Goal: Information Seeking & Learning: Learn about a topic

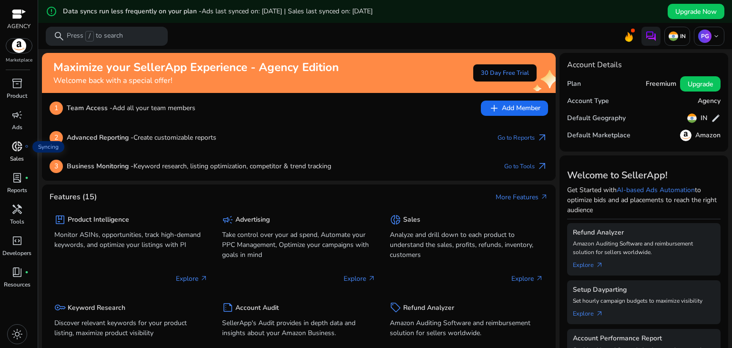
click at [11, 151] on span "donut_small" at bounding box center [16, 146] width 11 height 11
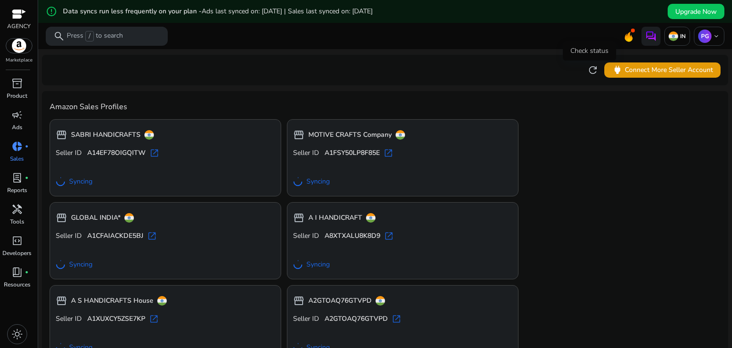
click at [590, 73] on span "refresh" at bounding box center [592, 69] width 11 height 11
click at [13, 123] on p "Ads" at bounding box center [17, 127] width 10 height 9
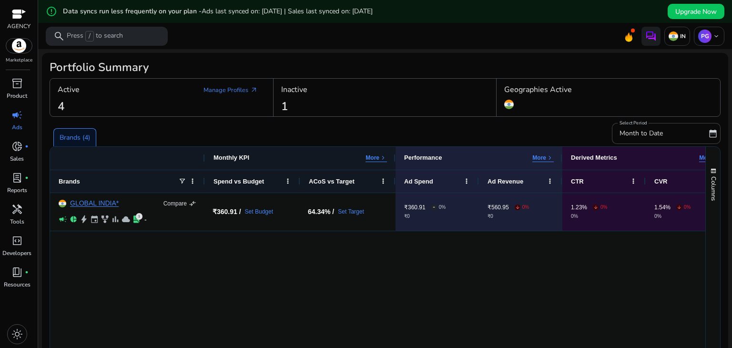
click at [289, 306] on div "GLOBAL INDIA* Compare compare_arrows campaign pie_chart bolt event family_histo…" at bounding box center [378, 314] width 656 height 243
click at [81, 111] on div "Active Manage Profiles arrow_outward 4" at bounding box center [162, 98] width 224 height 38
click at [217, 91] on link "Manage Profiles arrow_outward" at bounding box center [231, 90] width 70 height 17
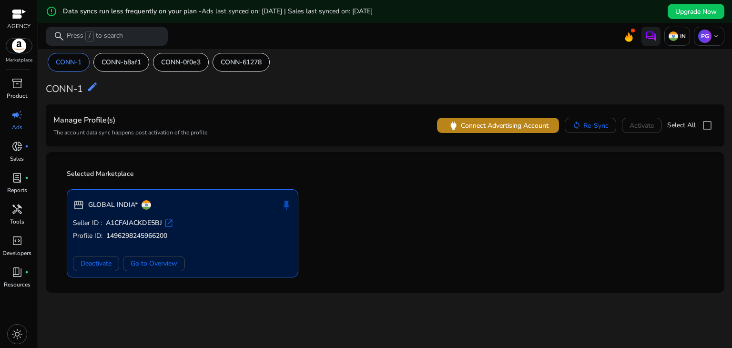
click at [499, 128] on span "Connect Advertising Account" at bounding box center [505, 126] width 88 height 10
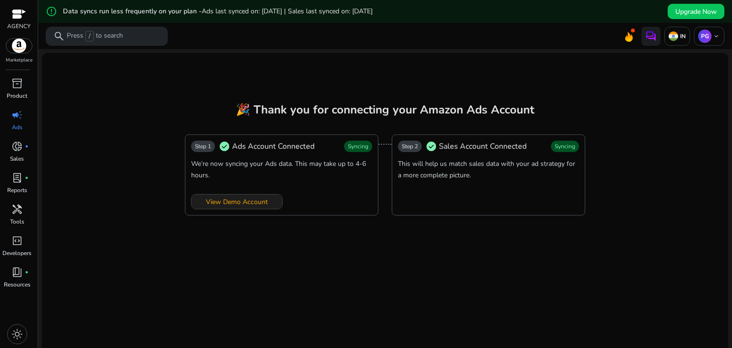
click at [251, 190] on span at bounding box center [237, 201] width 91 height 23
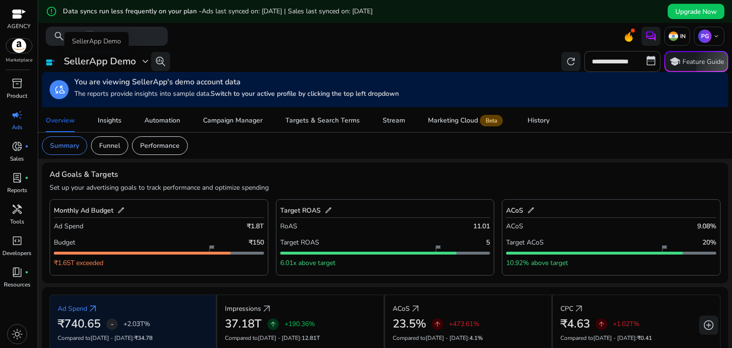
click at [114, 63] on h3 "SellerApp Demo" at bounding box center [100, 61] width 72 height 11
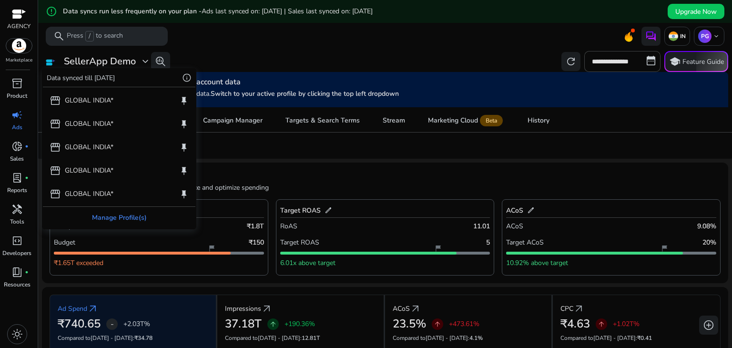
click at [115, 215] on div "Manage Profile(s)" at bounding box center [119, 217] width 153 height 21
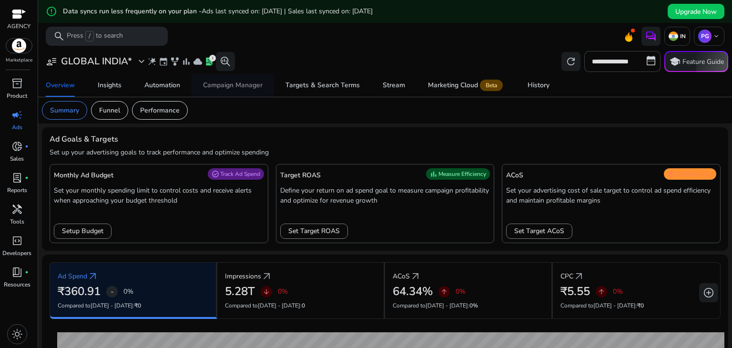
click at [232, 89] on div "Campaign Manager" at bounding box center [233, 85] width 60 height 7
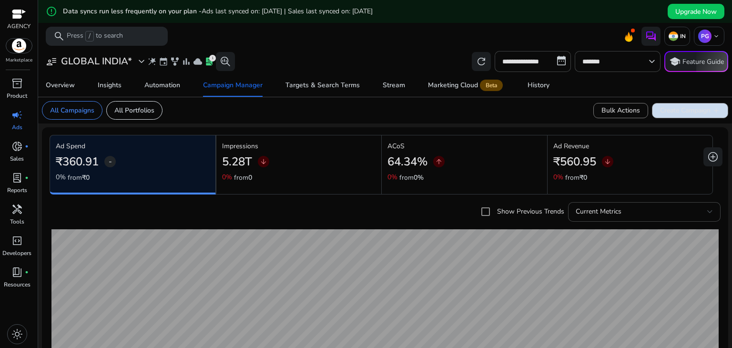
click at [677, 106] on span "Create Campaign add" at bounding box center [690, 110] width 60 height 10
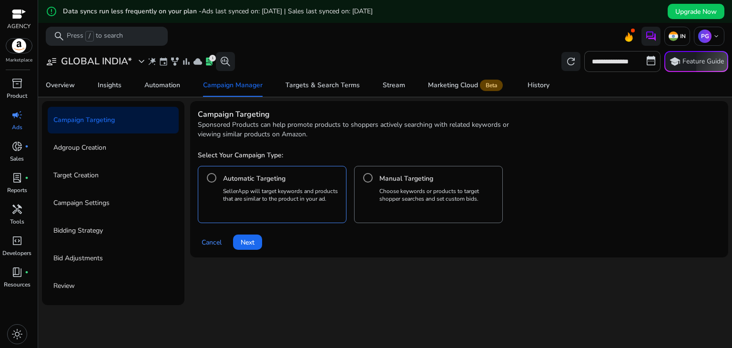
click at [380, 183] on h4 "Manual Targeting" at bounding box center [407, 179] width 54 height 10
click at [251, 244] on span "Next" at bounding box center [248, 242] width 14 height 10
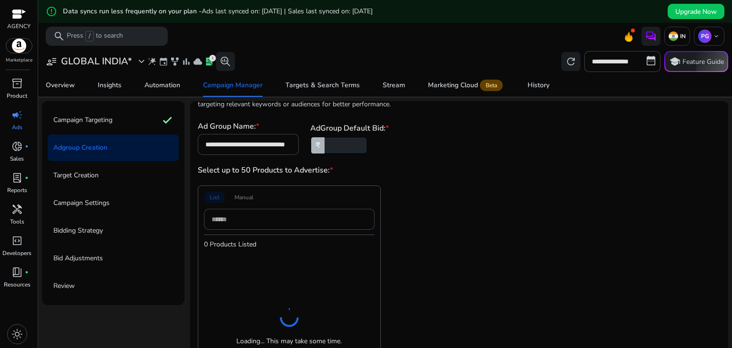
scroll to position [101, 0]
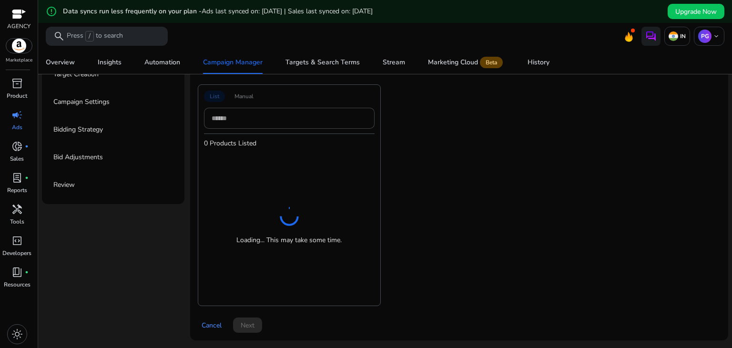
click at [254, 93] on div "List Manual 0 Products Listed Loading... This may take some time." at bounding box center [289, 195] width 183 height 222
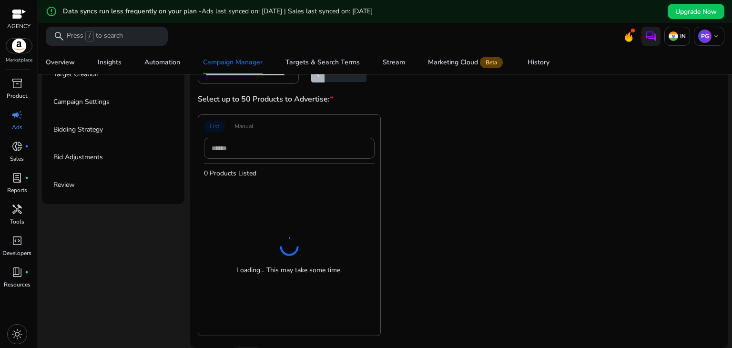
scroll to position [0, 0]
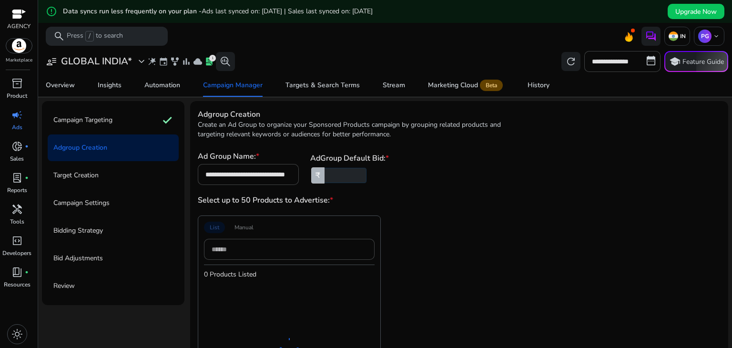
click at [341, 174] on input "*" at bounding box center [345, 175] width 44 height 15
click at [71, 87] on div "Overview" at bounding box center [60, 85] width 29 height 7
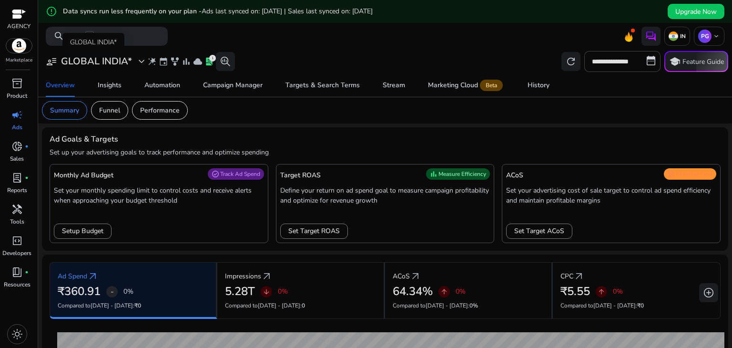
click at [141, 62] on span "expand_more" at bounding box center [141, 61] width 11 height 11
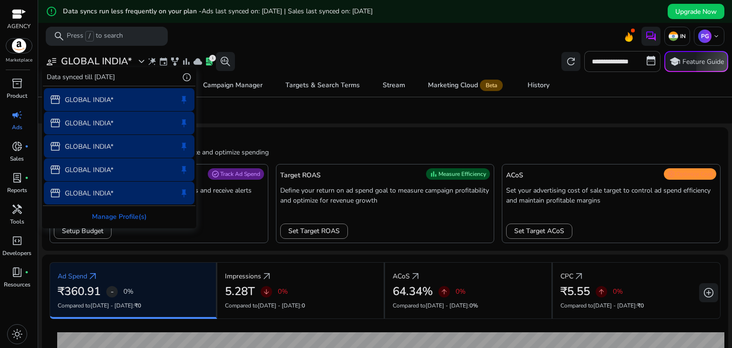
click at [184, 124] on span "keep" at bounding box center [184, 123] width 10 height 10
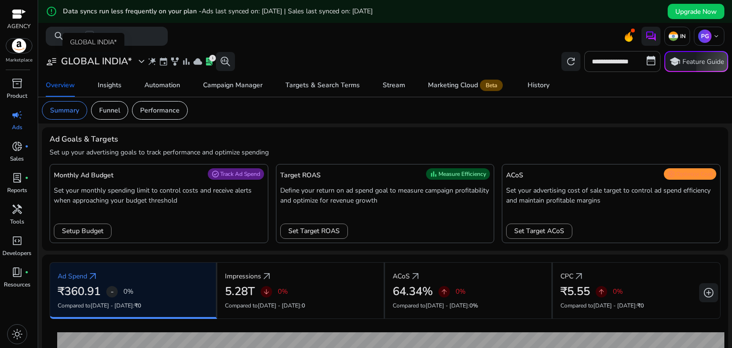
click at [139, 59] on span "expand_more" at bounding box center [141, 61] width 11 height 11
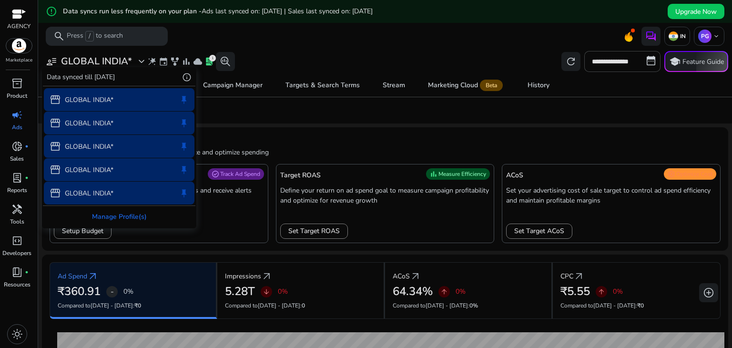
drag, startPoint x: 168, startPoint y: 121, endPoint x: 133, endPoint y: 128, distance: 36.1
click at [133, 128] on div "storefront GLOBAL INDIA* keep" at bounding box center [119, 123] width 151 height 23
click at [133, 128] on mat-card "Ad Goals & Targets Set up your advertising goals to track performance and optim…" at bounding box center [385, 189] width 687 height 124
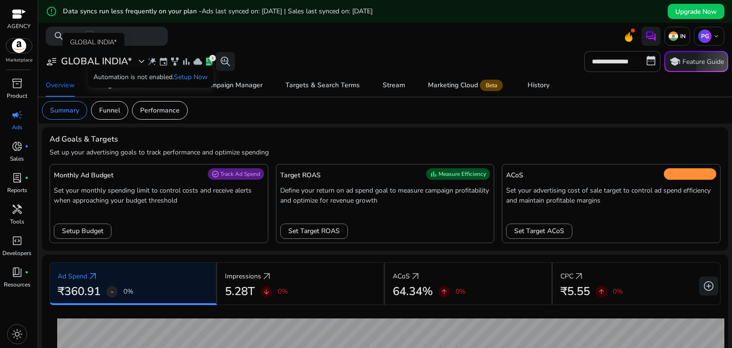
click at [142, 64] on span "expand_more" at bounding box center [141, 61] width 11 height 11
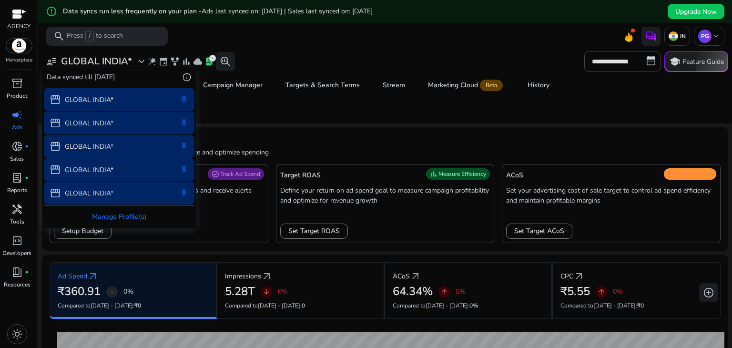
click at [273, 48] on div at bounding box center [366, 174] width 732 height 348
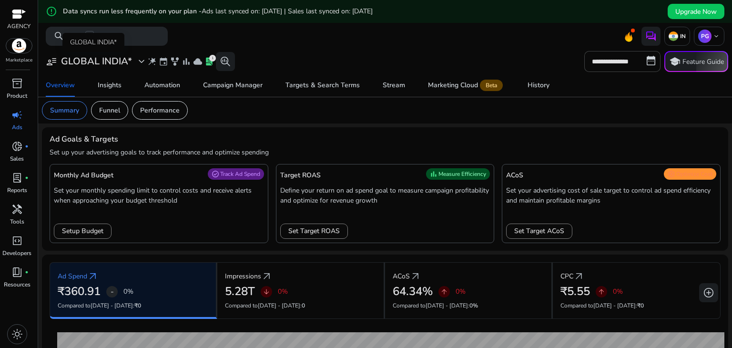
click at [143, 64] on span "expand_more" at bounding box center [141, 61] width 11 height 11
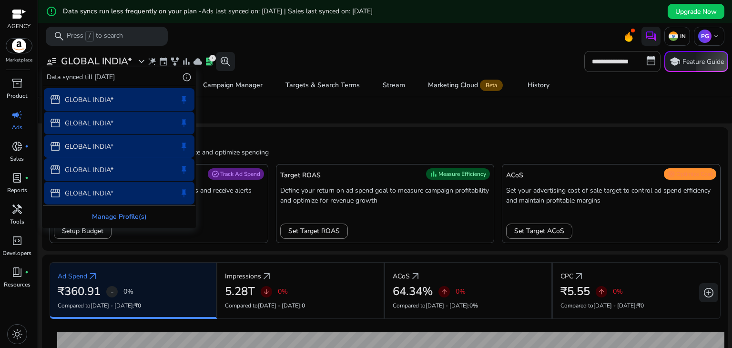
click at [133, 209] on div "Manage Profile(s)" at bounding box center [119, 216] width 153 height 21
click at [133, 209] on div "**********" at bounding box center [385, 210] width 687 height 322
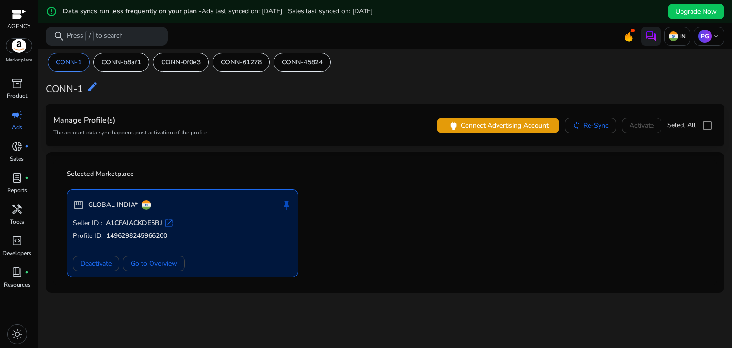
click at [282, 142] on div "Manage Profile(s) The account data sync happens post activation of the profile …" at bounding box center [385, 125] width 679 height 42
click at [103, 264] on span "Deactivate" at bounding box center [96, 263] width 31 height 10
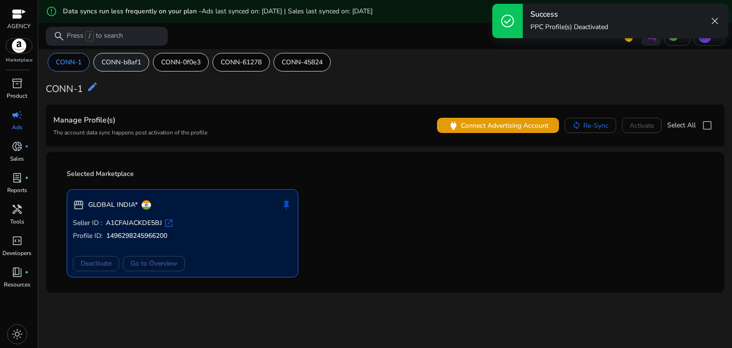
click at [134, 65] on p "CONN-b8af1" at bounding box center [122, 62] width 40 height 10
click at [149, 60] on p "CONN-0f0e3" at bounding box center [135, 62] width 40 height 10
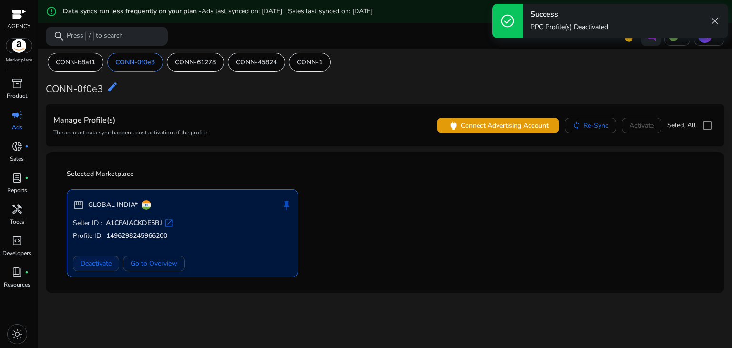
click at [101, 262] on span "Deactivate" at bounding box center [96, 263] width 31 height 10
click at [188, 57] on p "CONN-61278" at bounding box center [195, 62] width 41 height 10
click at [98, 268] on span "Deactivate" at bounding box center [96, 263] width 31 height 10
click at [98, 268] on div "Deactivate Go to Overview" at bounding box center [182, 263] width 219 height 15
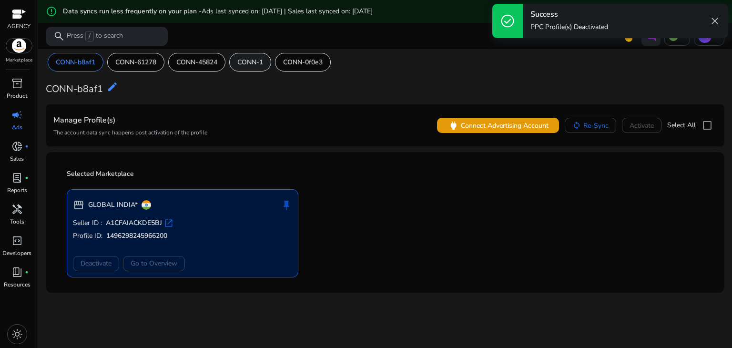
click at [238, 56] on div "CONN-1" at bounding box center [250, 62] width 42 height 19
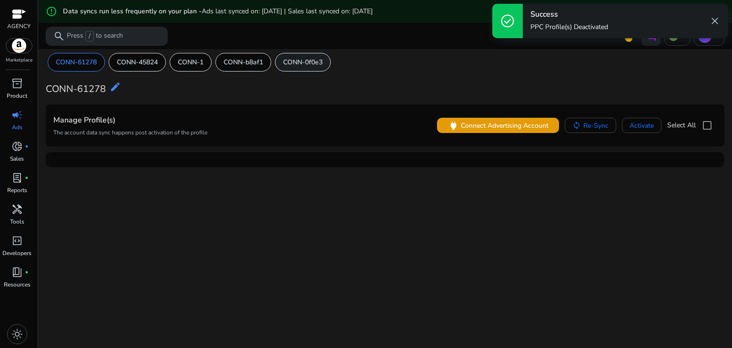
click at [296, 57] on p "CONN-0f0e3" at bounding box center [303, 62] width 40 height 10
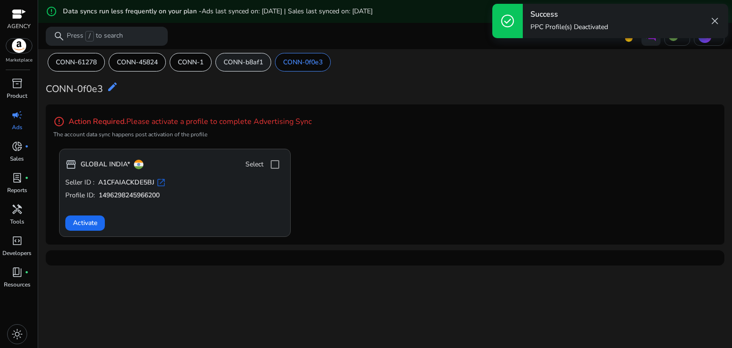
click at [231, 64] on p "CONN-b8af1" at bounding box center [244, 62] width 40 height 10
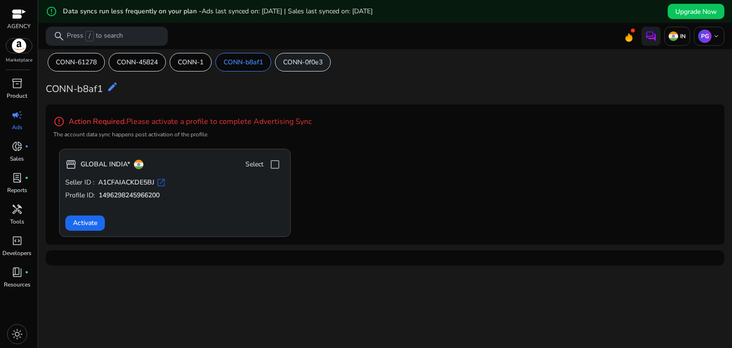
click at [297, 64] on p "CONN-0f0e3" at bounding box center [303, 62] width 40 height 10
click at [252, 65] on p "CONN-b8af1" at bounding box center [244, 62] width 40 height 10
click at [193, 68] on div "CONN-1" at bounding box center [191, 62] width 42 height 19
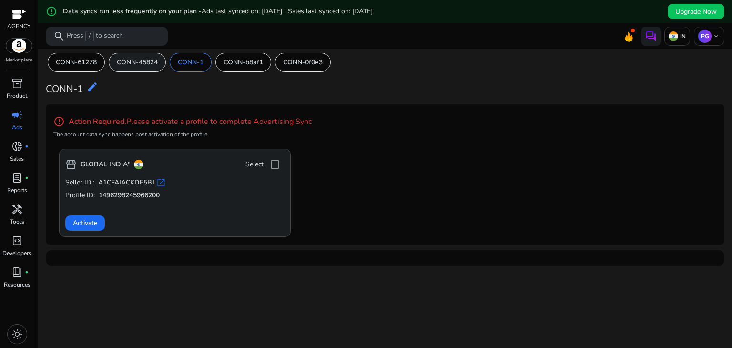
click at [127, 63] on p "CONN-45824" at bounding box center [137, 62] width 41 height 10
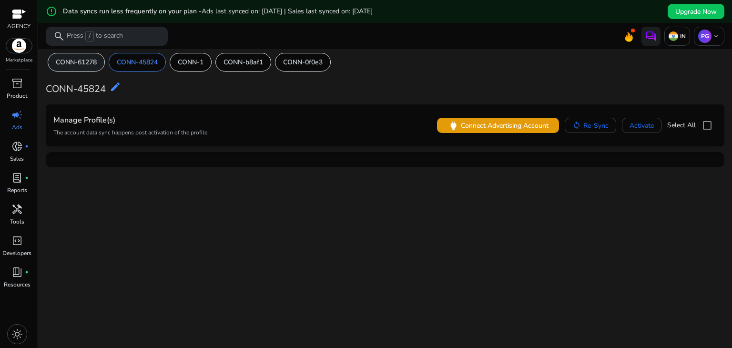
click at [75, 64] on p "CONN-61278" at bounding box center [76, 62] width 41 height 10
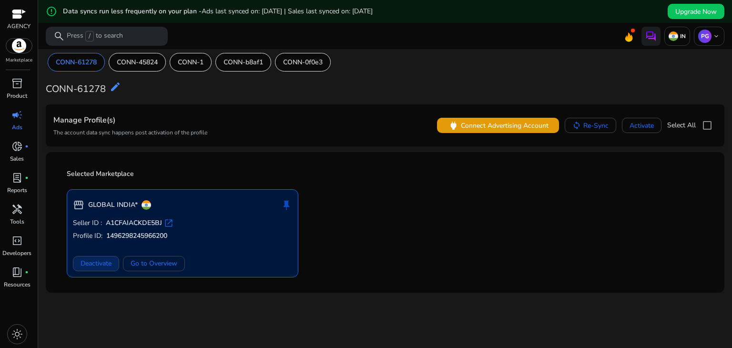
click at [107, 266] on span "Deactivate" at bounding box center [96, 263] width 31 height 10
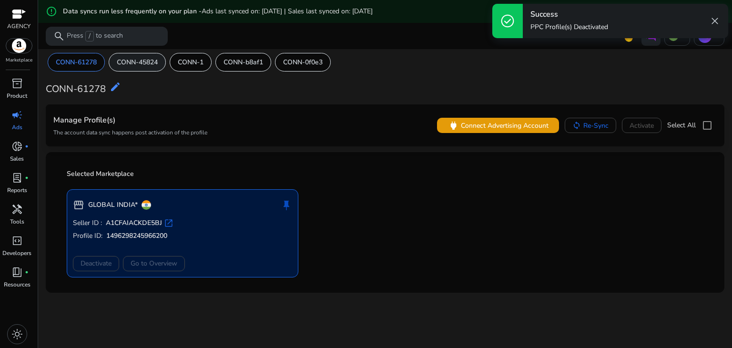
click at [139, 63] on p "CONN-45824" at bounding box center [137, 62] width 41 height 10
click at [184, 70] on div "CONN-b8af1" at bounding box center [182, 62] width 56 height 19
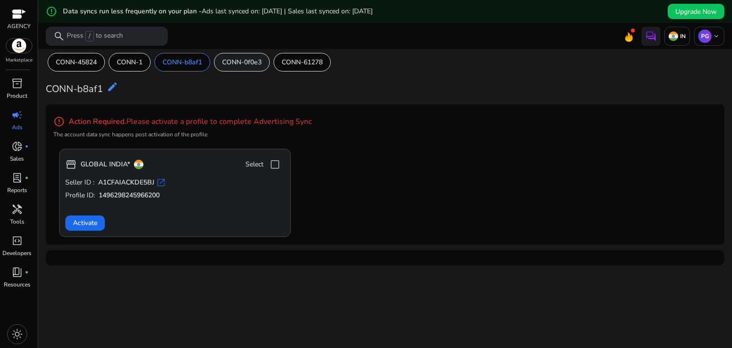
click at [229, 57] on p "CONN-0f0e3" at bounding box center [242, 62] width 40 height 10
click at [183, 57] on p "CONN-b8af1" at bounding box center [183, 62] width 40 height 10
click at [124, 62] on p "CONN-1" at bounding box center [130, 62] width 26 height 10
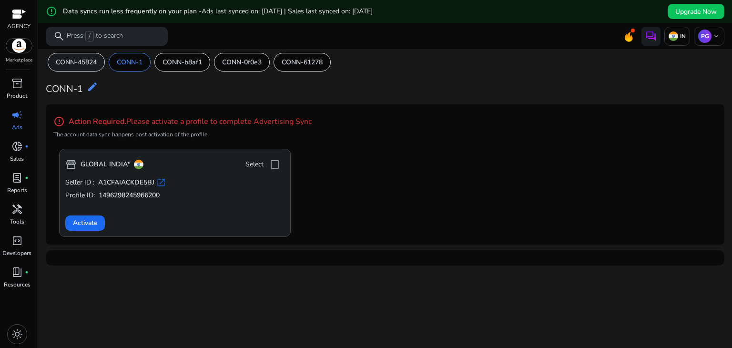
click at [53, 59] on div "CONN-45824" at bounding box center [76, 62] width 57 height 19
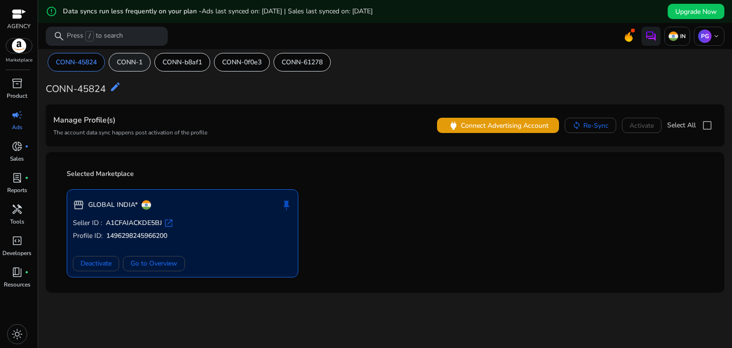
click at [135, 64] on p "CONN-1" at bounding box center [130, 62] width 26 height 10
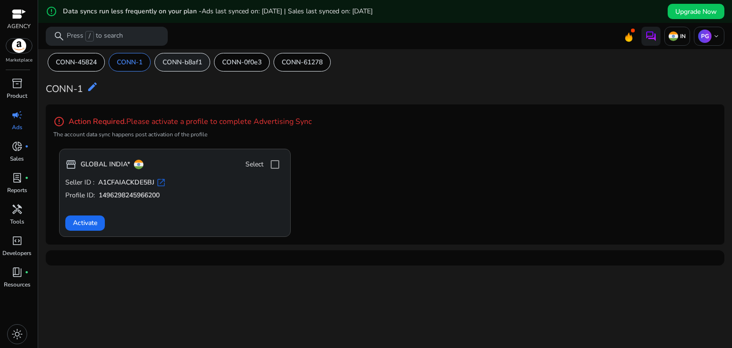
click at [190, 65] on p "CONN-b8af1" at bounding box center [183, 62] width 40 height 10
click at [241, 66] on p "CONN-0f0e3" at bounding box center [242, 62] width 40 height 10
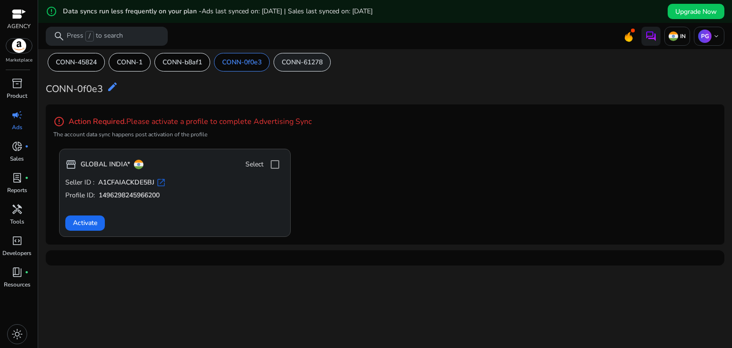
click at [323, 66] on p "CONN-61278" at bounding box center [302, 62] width 41 height 10
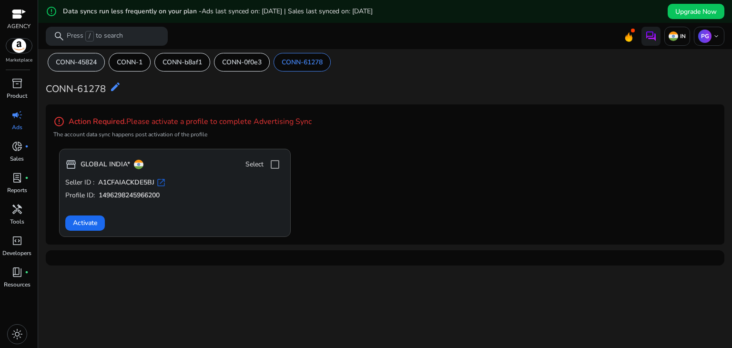
click at [93, 56] on div "CONN-45824" at bounding box center [76, 62] width 57 height 19
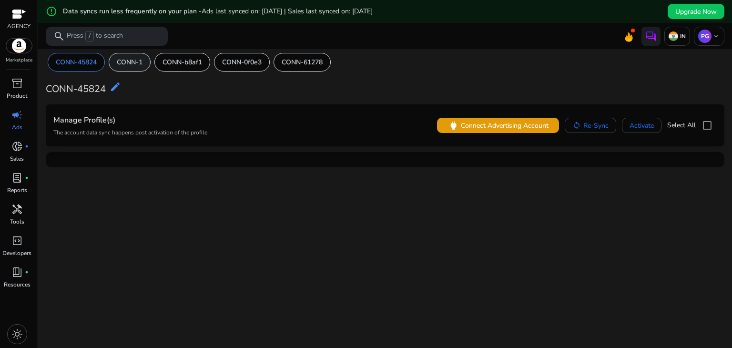
click at [128, 66] on p "CONN-1" at bounding box center [130, 62] width 26 height 10
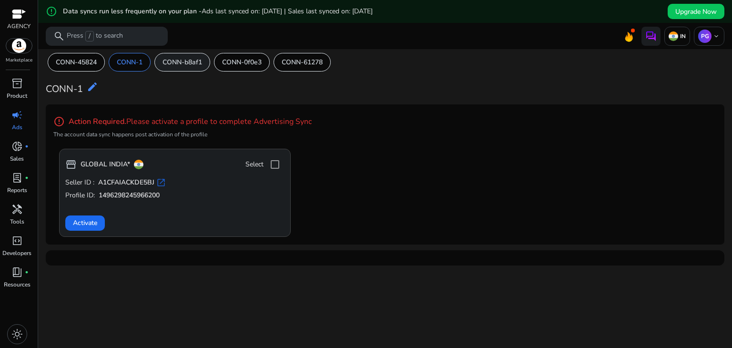
click at [179, 64] on p "CONN-b8af1" at bounding box center [183, 62] width 40 height 10
click at [239, 62] on p "CONN-0f0e3" at bounding box center [242, 62] width 40 height 10
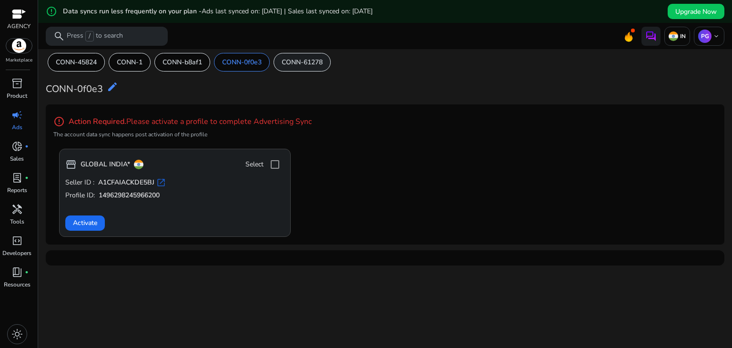
click at [315, 62] on p "CONN-61278" at bounding box center [302, 62] width 41 height 10
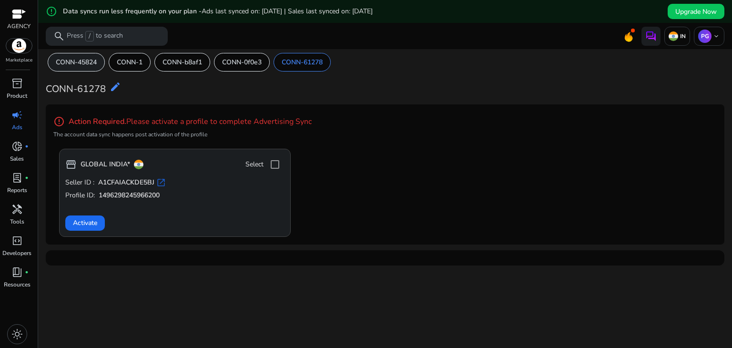
click at [88, 63] on p "CONN-45824" at bounding box center [76, 62] width 41 height 10
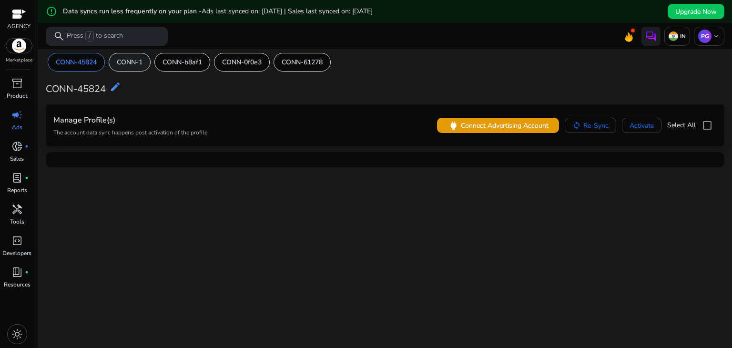
click at [143, 62] on p "CONN-1" at bounding box center [130, 62] width 26 height 10
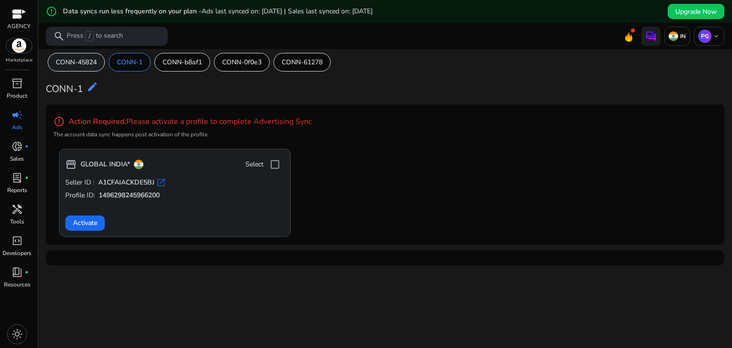
click at [64, 57] on p "CONN-45824" at bounding box center [76, 62] width 41 height 10
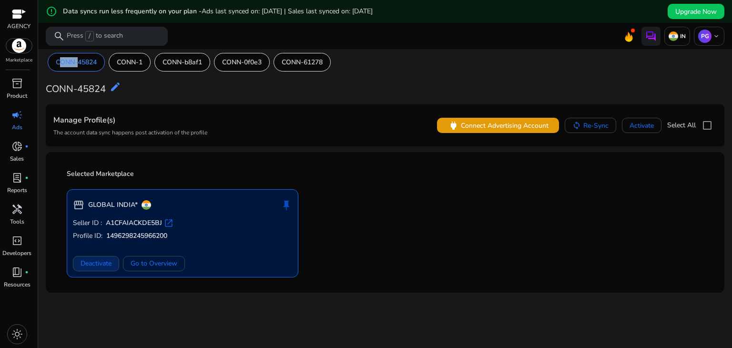
click at [93, 263] on span "Deactivate" at bounding box center [96, 263] width 31 height 10
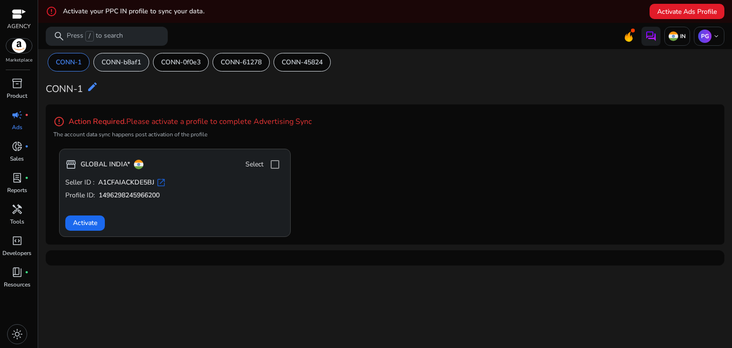
click at [121, 63] on p "CONN-b8af1" at bounding box center [122, 62] width 40 height 10
click at [179, 60] on p "CONN-0f0e3" at bounding box center [181, 62] width 40 height 10
click at [261, 51] on div "CONN-1 CONN-b8af1 CONN-0f0e3 CONN-61278 CONN-45824 CONN-0f0e3 edit error_outlin…" at bounding box center [385, 159] width 687 height 220
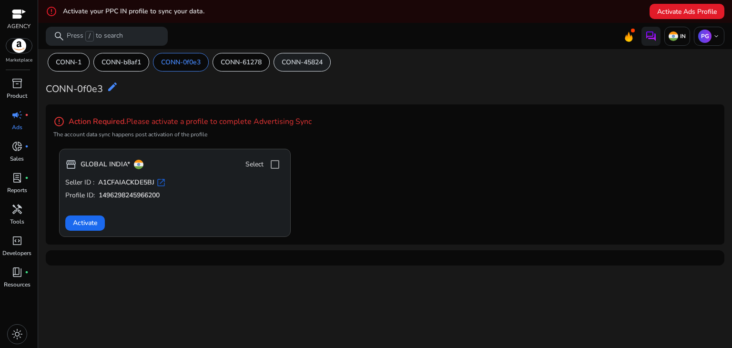
click at [299, 57] on p "CONN-45824" at bounding box center [302, 62] width 41 height 10
click at [76, 62] on p "CONN-1" at bounding box center [69, 62] width 26 height 10
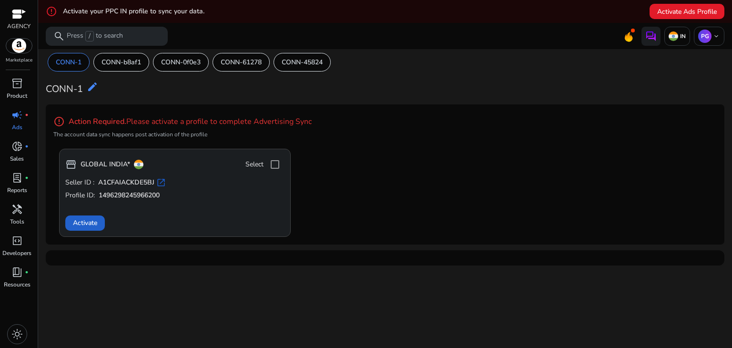
click at [76, 226] on span "Activate" at bounding box center [85, 223] width 24 height 10
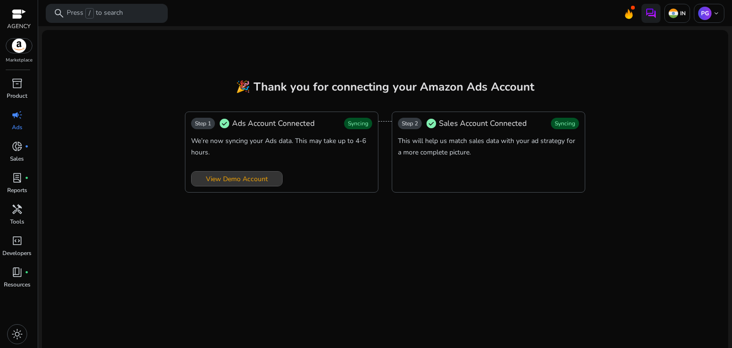
click at [206, 181] on span "View Demo Account" at bounding box center [237, 179] width 62 height 10
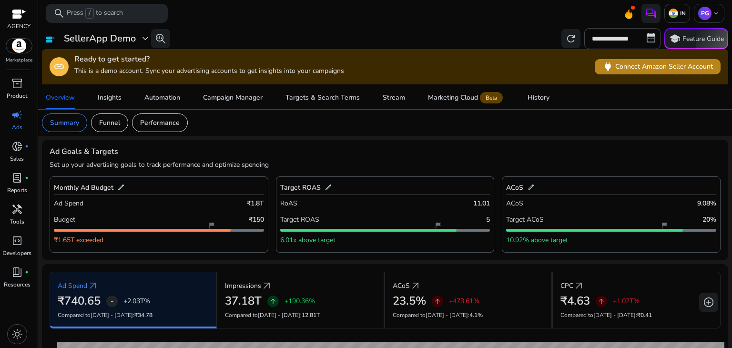
click at [654, 71] on span "power Connect Amazon Seller Account" at bounding box center [658, 66] width 111 height 11
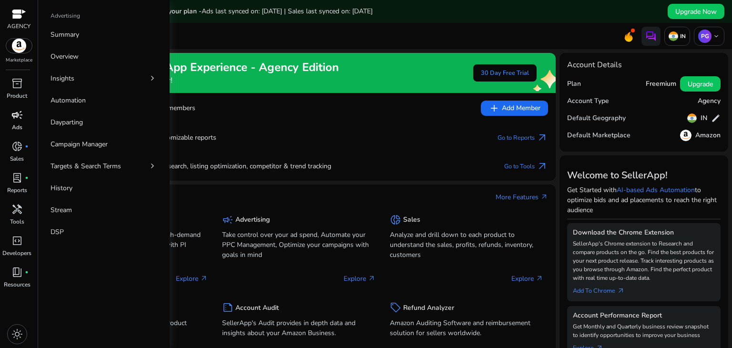
click at [22, 122] on div "campaign" at bounding box center [17, 114] width 27 height 15
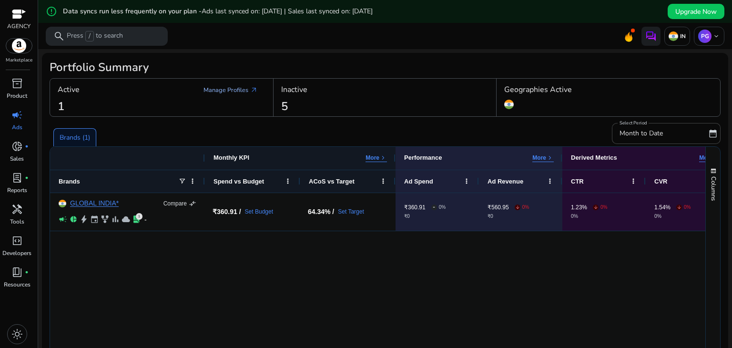
click at [219, 86] on link "Manage Profiles arrow_outward" at bounding box center [231, 90] width 70 height 17
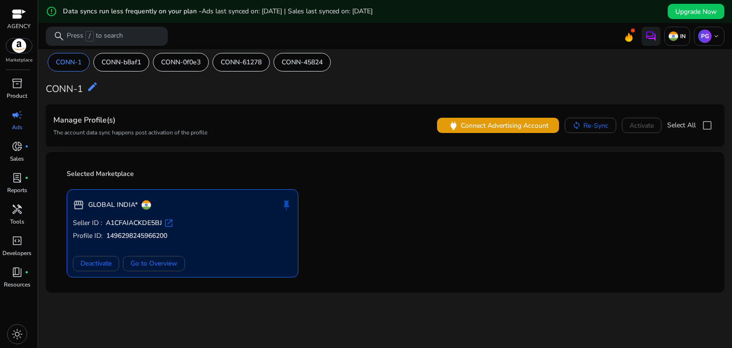
click at [11, 126] on link "campaign Ads" at bounding box center [17, 122] width 34 height 31
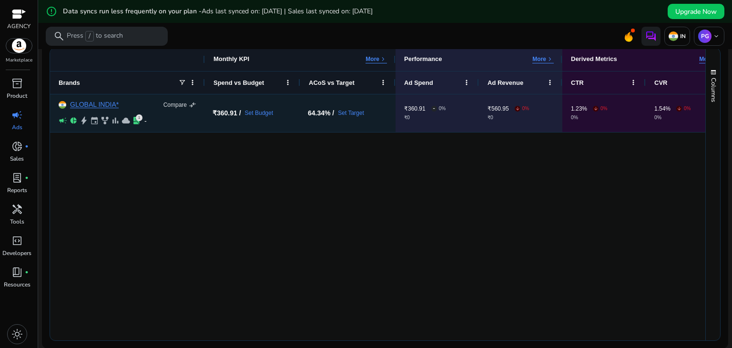
scroll to position [3, 0]
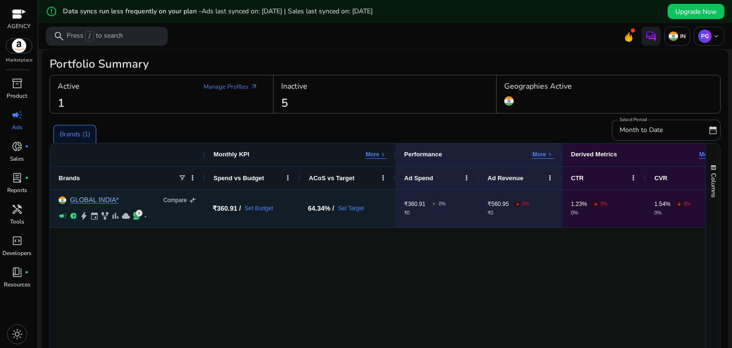
click at [84, 201] on link "GLOBAL INDIA*" at bounding box center [94, 199] width 49 height 7
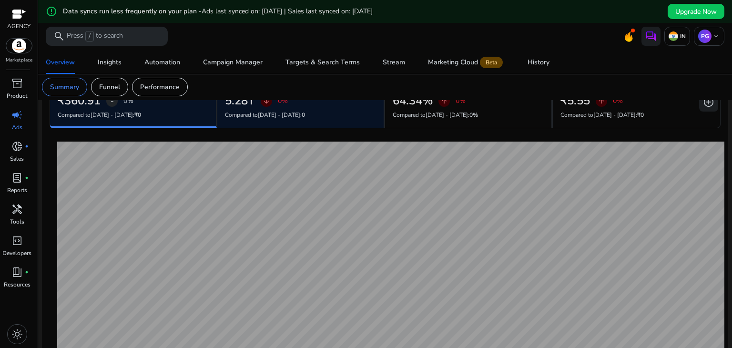
scroll to position [95, 0]
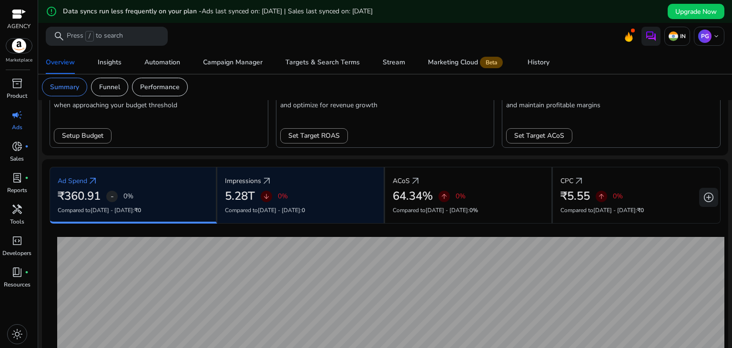
click at [331, 206] on p "Compared to Sep 16 - Sep 29 : 0" at bounding box center [300, 210] width 151 height 9
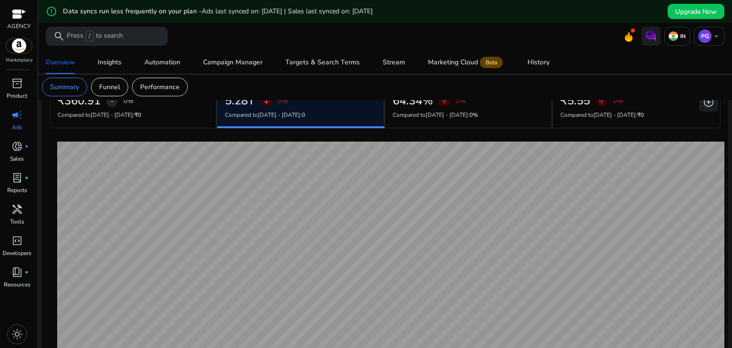
scroll to position [143, 0]
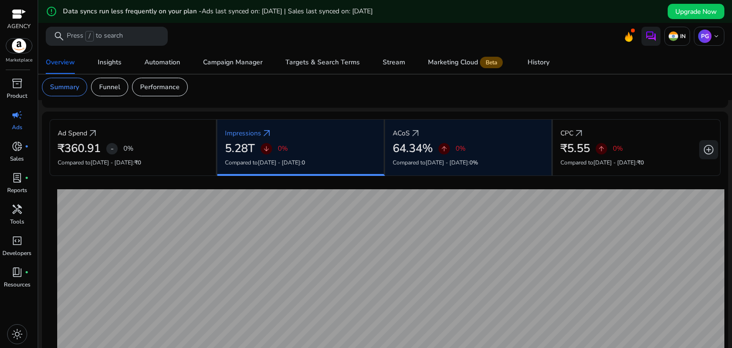
click at [422, 154] on h2 "64.34%" at bounding box center [413, 149] width 40 height 14
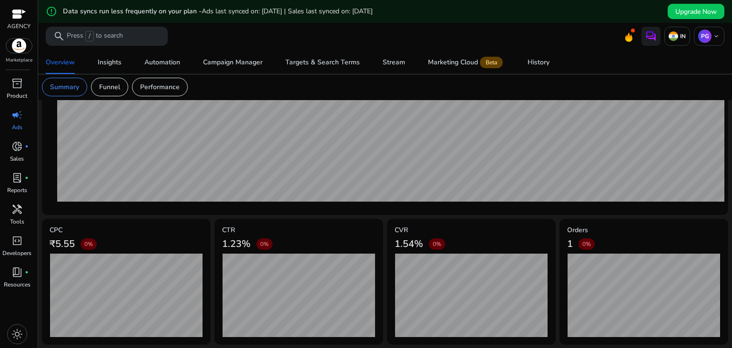
scroll to position [107, 0]
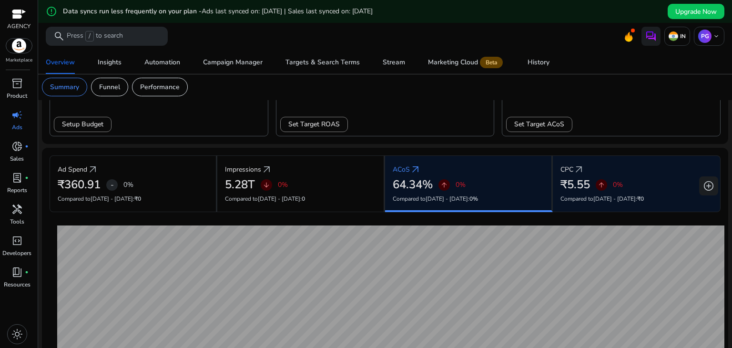
click at [626, 186] on div "₹5.55 arrow_upward 0%" at bounding box center [637, 185] width 152 height 14
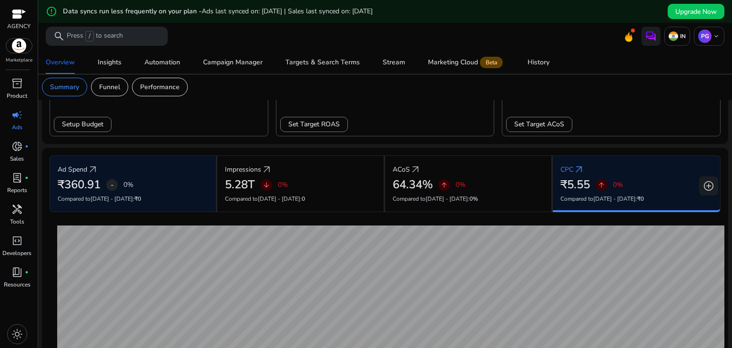
click at [137, 189] on div "₹360.91 - 0%" at bounding box center [133, 185] width 151 height 14
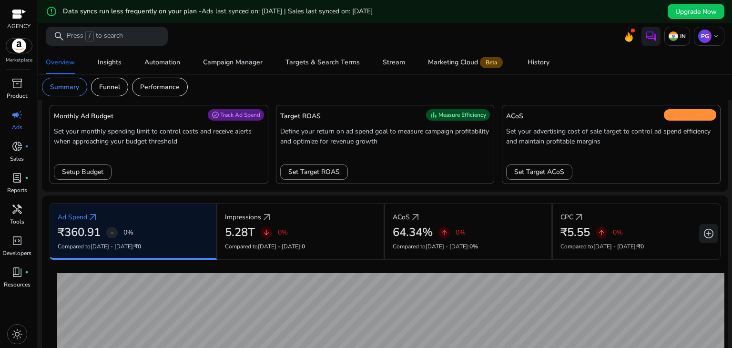
scroll to position [0, 0]
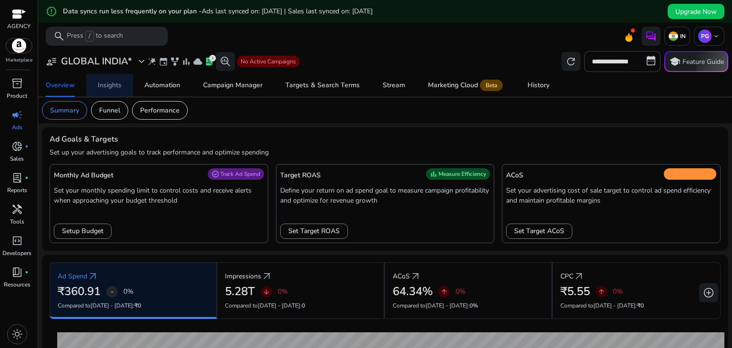
click at [112, 87] on div "Insights" at bounding box center [110, 85] width 24 height 7
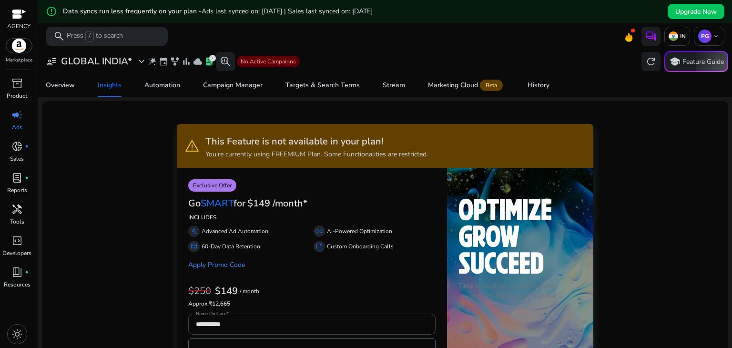
click at [173, 77] on span "Automation" at bounding box center [162, 85] width 36 height 23
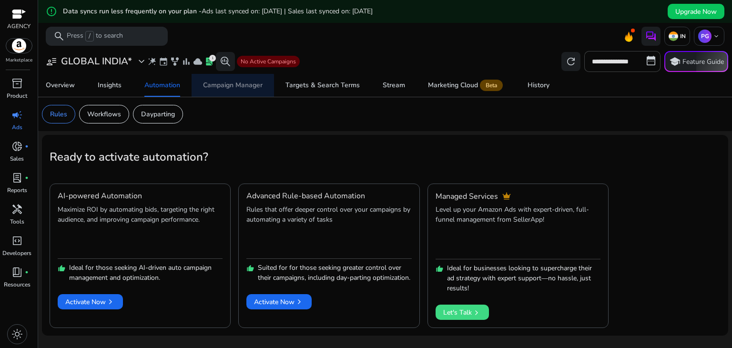
click at [231, 86] on div "Campaign Manager" at bounding box center [233, 85] width 60 height 7
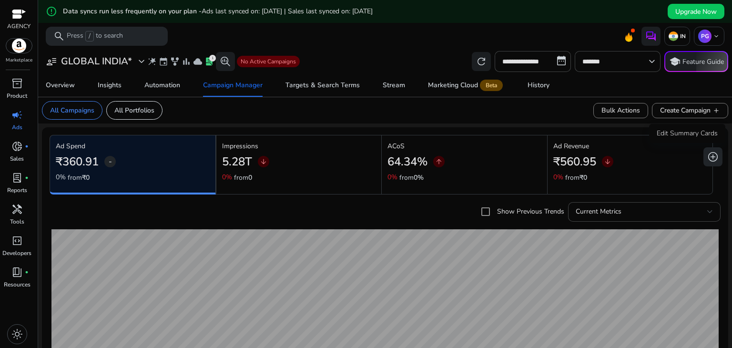
click at [708, 163] on span "add_circle" at bounding box center [713, 156] width 11 height 11
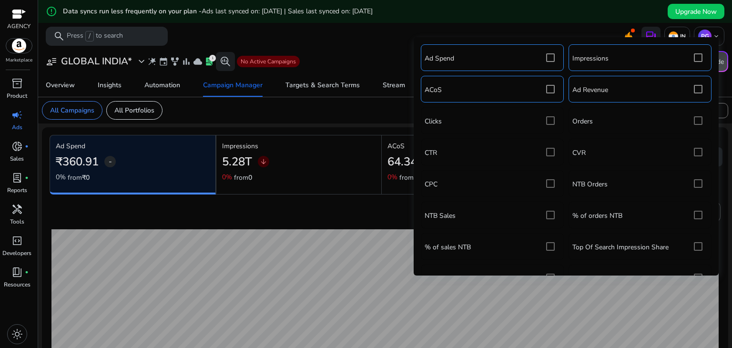
click at [549, 126] on div "Ad Spend Impressions ACoS Ad Revenue Clicks Orders CTR CVR CPC NTB Orders NTB S…" at bounding box center [567, 241] width 296 height 398
click at [549, 124] on div "Ad Spend Impressions ACoS Ad Revenue Clicks Orders CTR CVR CPC NTB Orders NTB S…" at bounding box center [567, 241] width 296 height 398
click at [547, 118] on div "Ad Spend Impressions ACoS Ad Revenue Clicks Orders CTR CVR CPC NTB Orders NTB S…" at bounding box center [567, 241] width 296 height 398
click at [698, 121] on div "Ad Spend Impressions ACoS Ad Revenue Clicks Orders CTR CVR CPC NTB Orders NTB S…" at bounding box center [567, 241] width 296 height 398
click at [698, 123] on div "Ad Spend Impressions ACoS Ad Revenue Clicks Orders CTR CVR CPC NTB Orders NTB S…" at bounding box center [567, 241] width 296 height 398
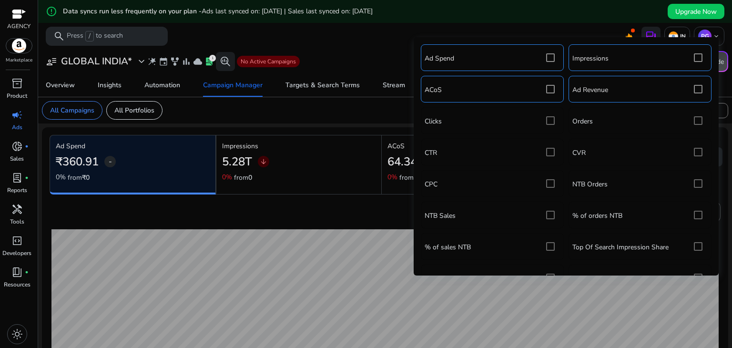
click at [690, 119] on div "Ad Spend Impressions ACoS Ad Revenue Clicks Orders CTR CVR CPC NTB Orders NTB S…" at bounding box center [567, 241] width 296 height 398
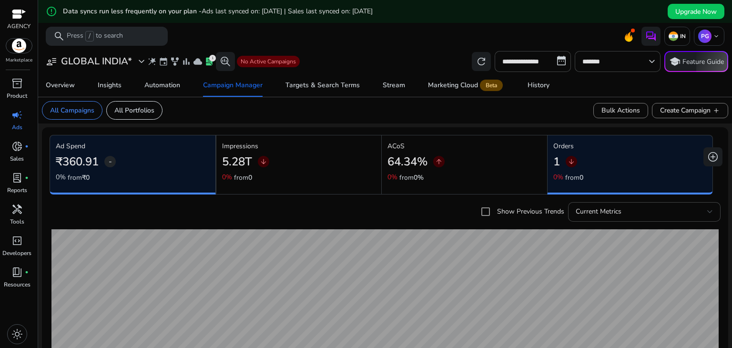
click at [570, 163] on span "arrow_downward" at bounding box center [572, 162] width 8 height 8
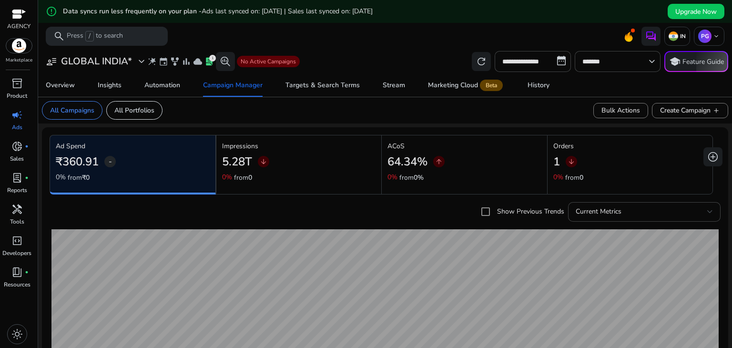
click at [570, 163] on span "arrow_downward" at bounding box center [572, 162] width 8 height 8
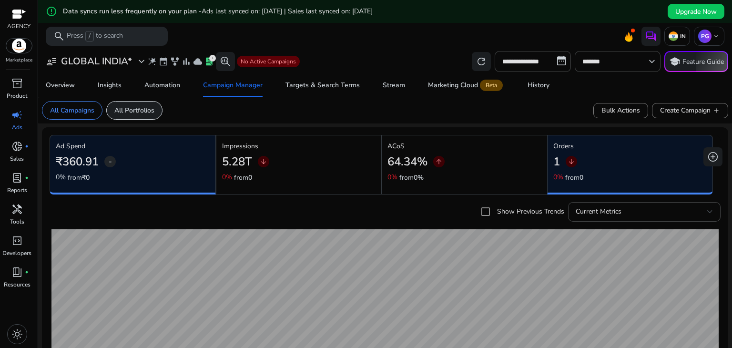
click at [138, 109] on p "All Portfolios" at bounding box center [134, 110] width 40 height 10
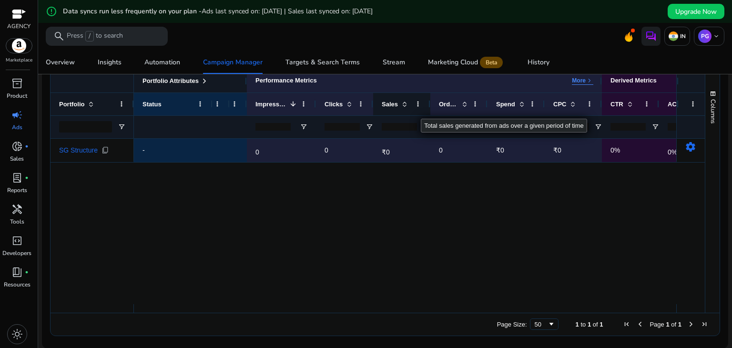
scroll to position [2, 0]
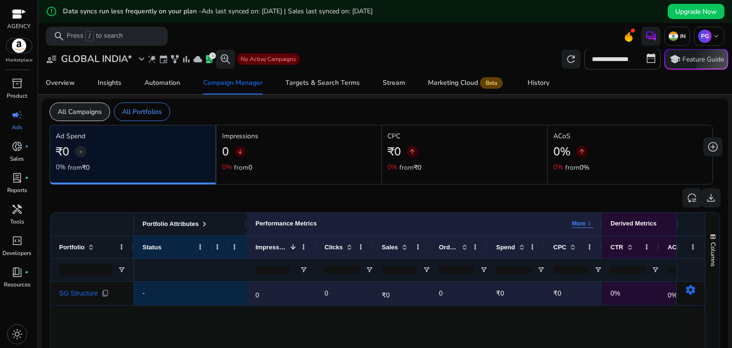
click at [71, 116] on div "All Campaigns" at bounding box center [80, 112] width 61 height 19
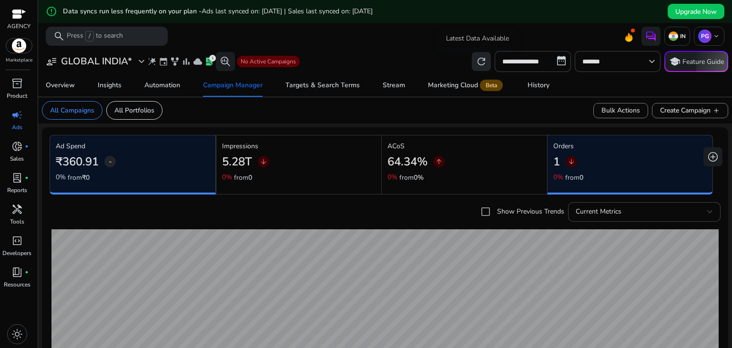
click at [476, 62] on span "refresh" at bounding box center [481, 61] width 11 height 11
click at [324, 87] on div "Targets & Search Terms" at bounding box center [323, 85] width 74 height 7
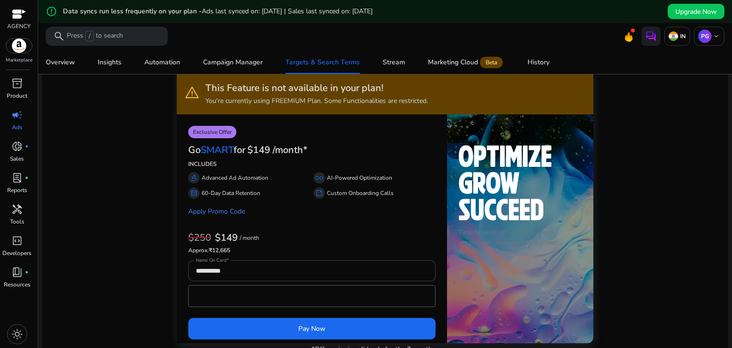
scroll to position [6, 0]
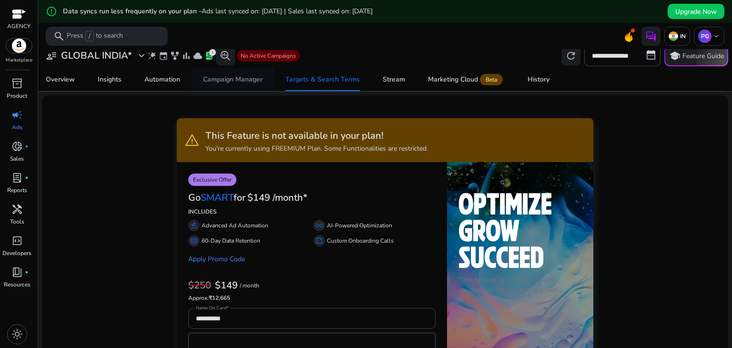
click at [250, 88] on span "Campaign Manager" at bounding box center [233, 79] width 60 height 23
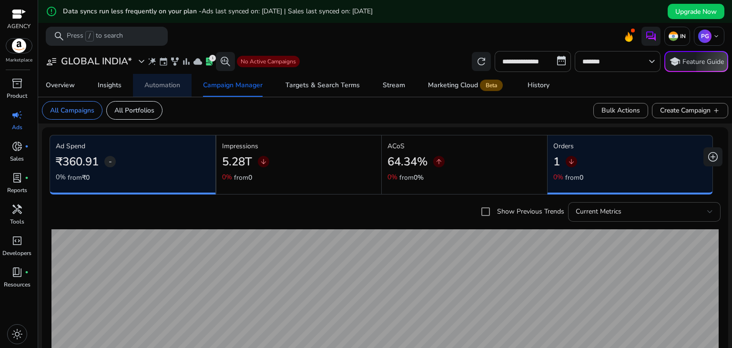
click at [172, 84] on div "Automation" at bounding box center [162, 85] width 36 height 7
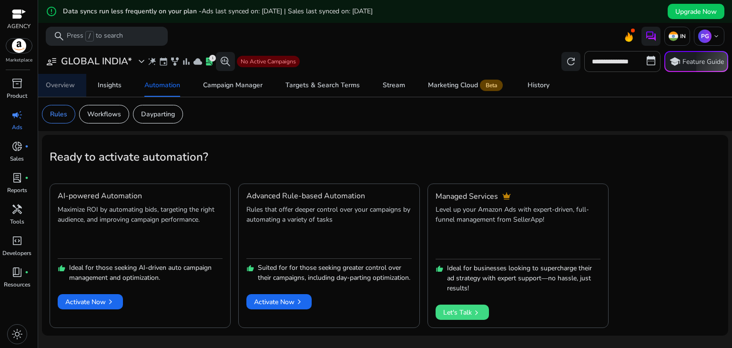
click at [63, 88] on div "Overview" at bounding box center [60, 85] width 29 height 7
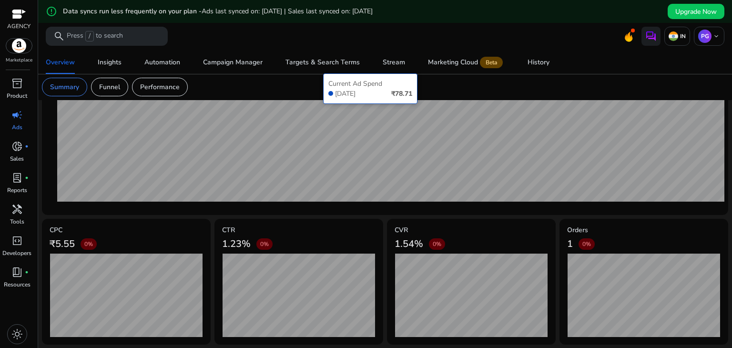
scroll to position [154, 0]
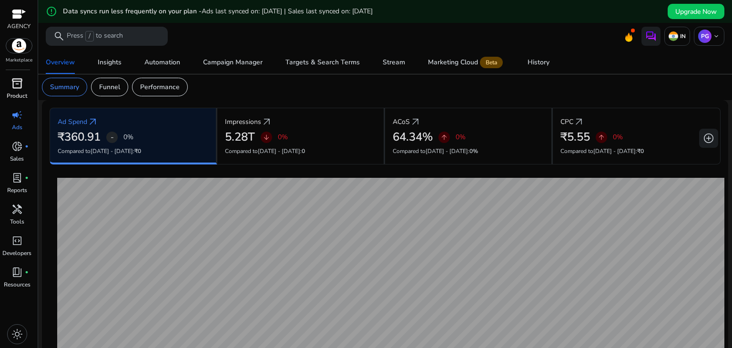
click at [14, 85] on span "inventory_2" at bounding box center [16, 83] width 11 height 11
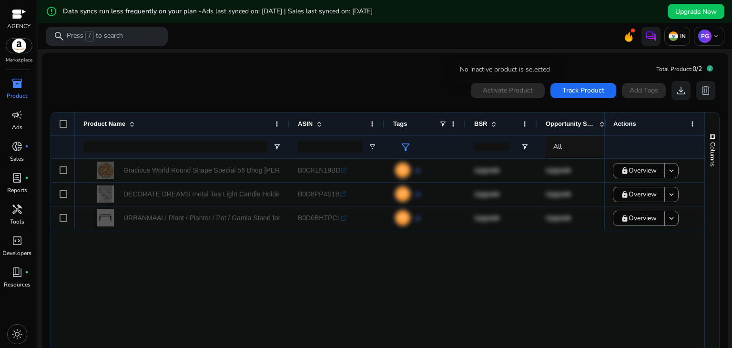
click at [511, 94] on div "Activate Product" at bounding box center [508, 90] width 74 height 15
click at [553, 94] on span at bounding box center [584, 90] width 66 height 23
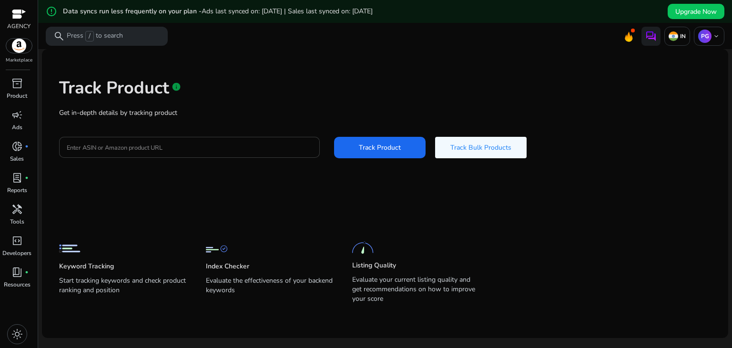
click at [92, 150] on div "Track Product info Get in-depth details by tracking product Enter ASIN or Amazo…" at bounding box center [385, 117] width 671 height 121
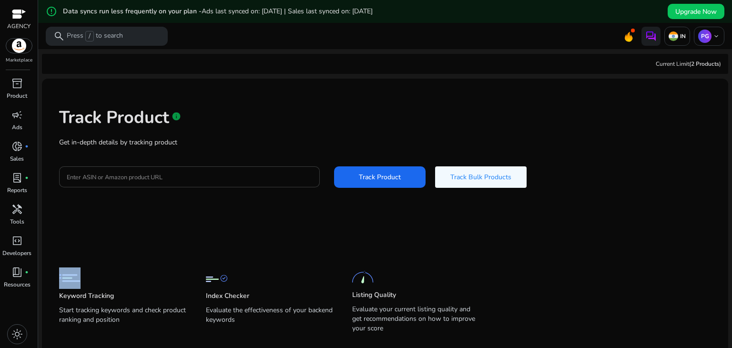
click at [111, 185] on div at bounding box center [190, 176] width 246 height 21
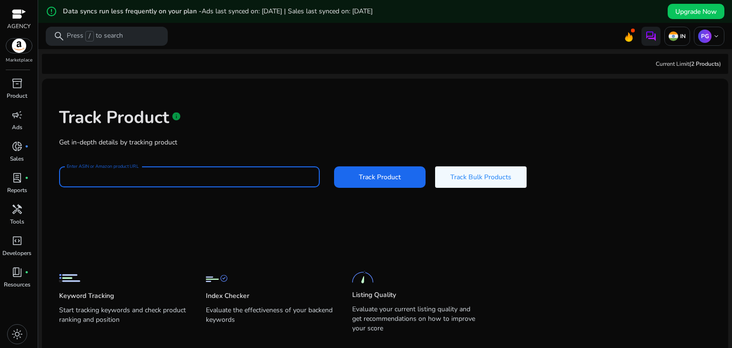
paste input "**********"
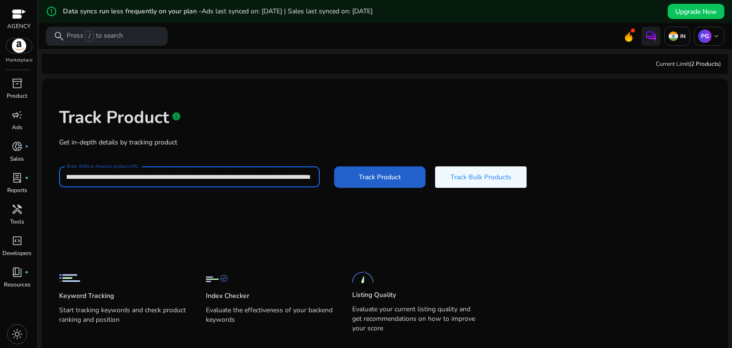
type input "**********"
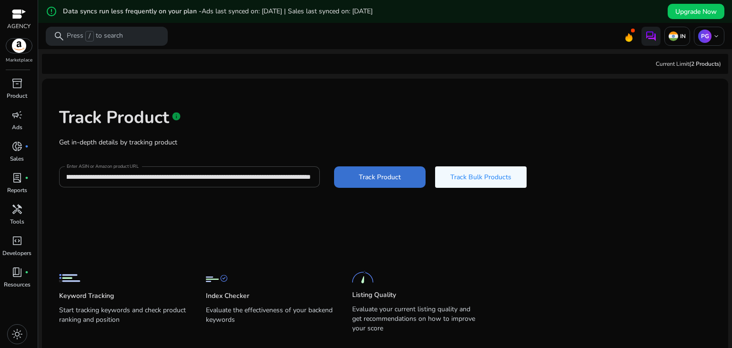
click at [360, 176] on span "Track Product" at bounding box center [380, 177] width 42 height 10
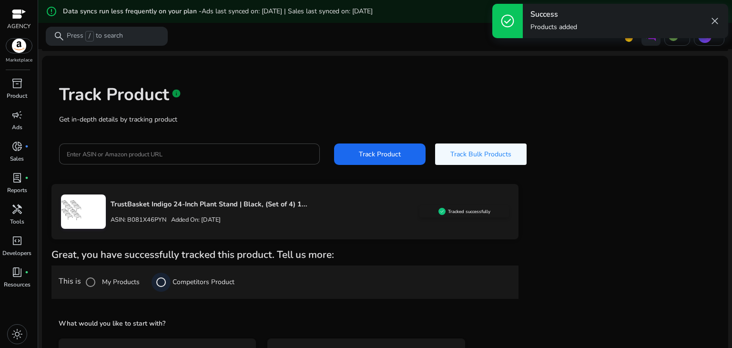
scroll to position [92, 0]
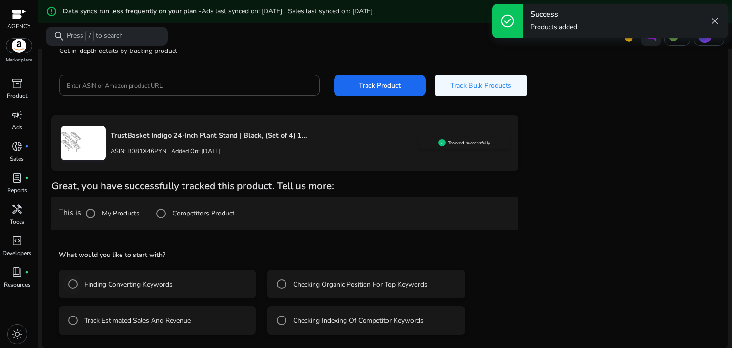
click at [100, 288] on label "Finding Converting Keywords" at bounding box center [127, 284] width 90 height 10
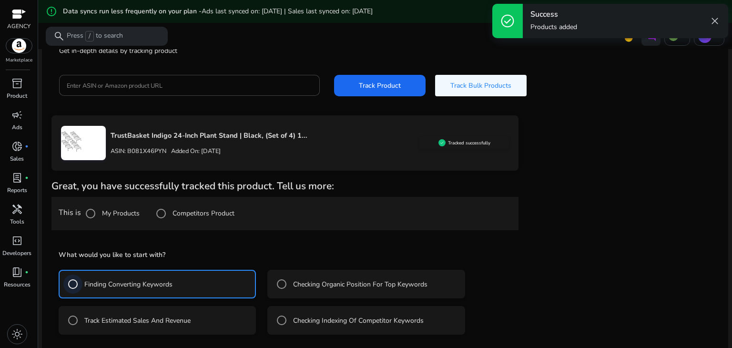
scroll to position [134, 0]
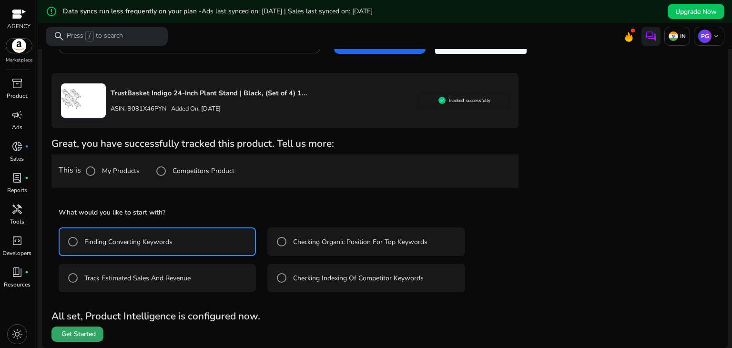
click at [80, 332] on span "Get Started" at bounding box center [79, 334] width 34 height 10
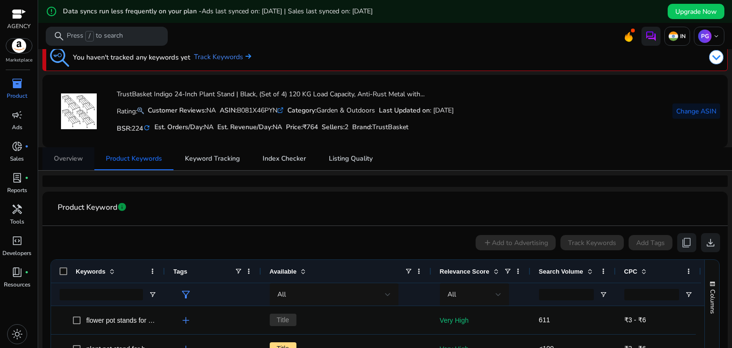
click at [72, 161] on span "Overview" at bounding box center [68, 158] width 29 height 7
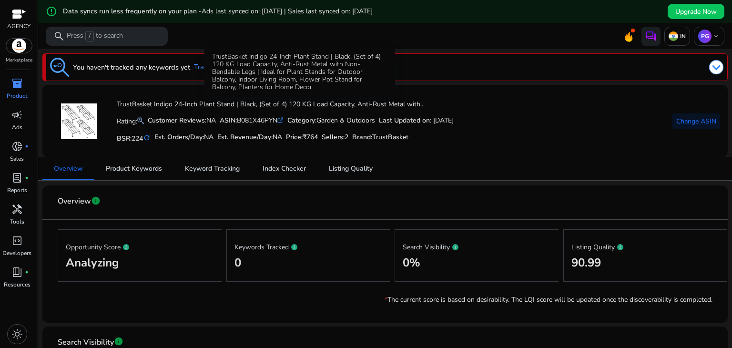
click at [193, 103] on h4 "TrustBasket Indigo 24-Inch Plant Stand | Black, (Set of 4) 120 KG Load Capacity…" at bounding box center [285, 105] width 337 height 8
click at [225, 92] on div "TrustBasket Indigo 24-Inch Plant Stand | Black, (Set of 4) 120 KG Load Capacity…" at bounding box center [300, 72] width 191 height 50
click at [237, 81] on div "TrustBasket Indigo 24-Inch Plant Stand | Black, (Set of 4) 120 KG Load Capacity…" at bounding box center [300, 72] width 191 height 50
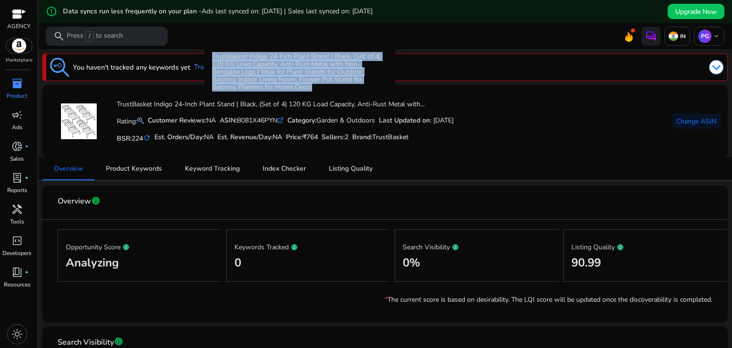
click at [237, 81] on div "TrustBasket Indigo 24-Inch Plant Stand | Black, (Set of 4) 120 KG Load Capacity…" at bounding box center [300, 72] width 191 height 50
copy div "TrustBasket Indigo 24-Inch Plant Stand | Black, (Set of 4) 120 KG Load Capacity…"
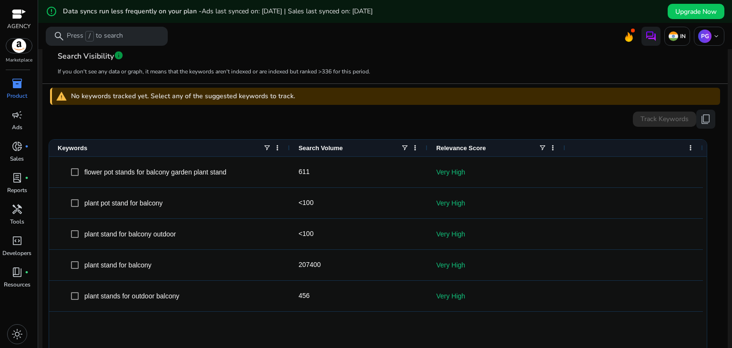
scroll to position [95, 0]
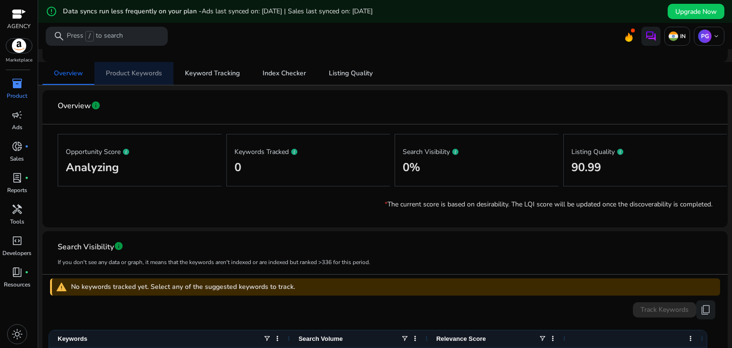
click at [142, 68] on span "Product Keywords" at bounding box center [134, 73] width 56 height 23
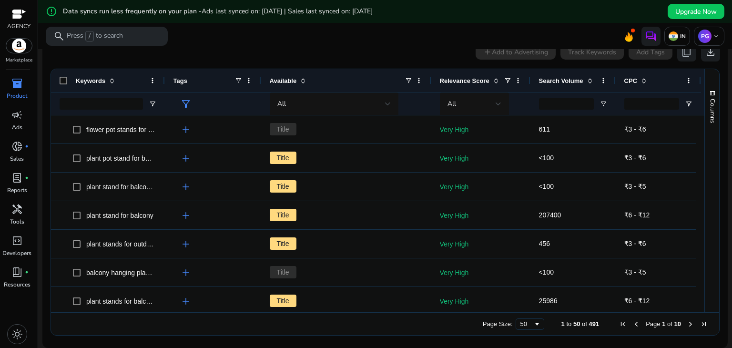
click at [62, 75] on div "Keywords" at bounding box center [108, 80] width 114 height 23
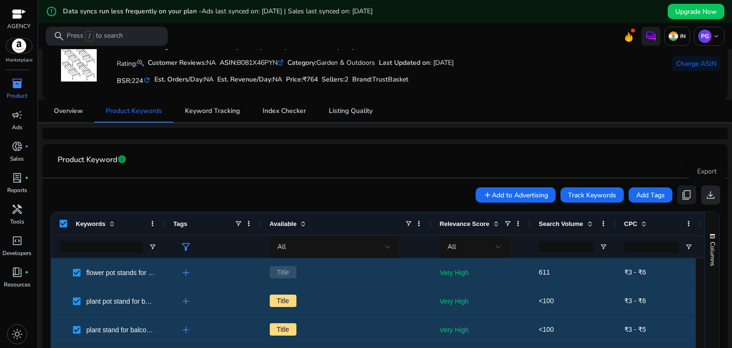
click at [709, 195] on span "download" at bounding box center [710, 194] width 11 height 11
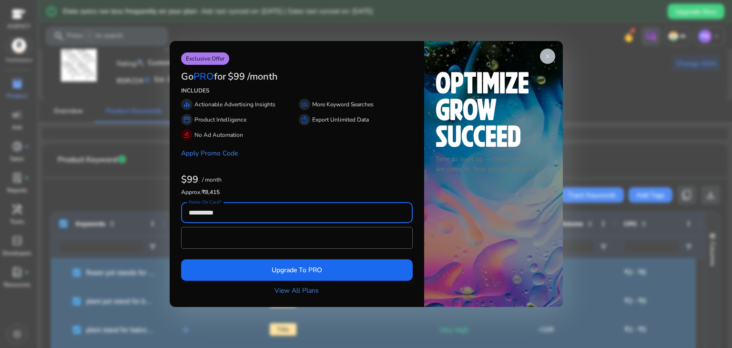
click at [549, 59] on span "close" at bounding box center [548, 56] width 8 height 8
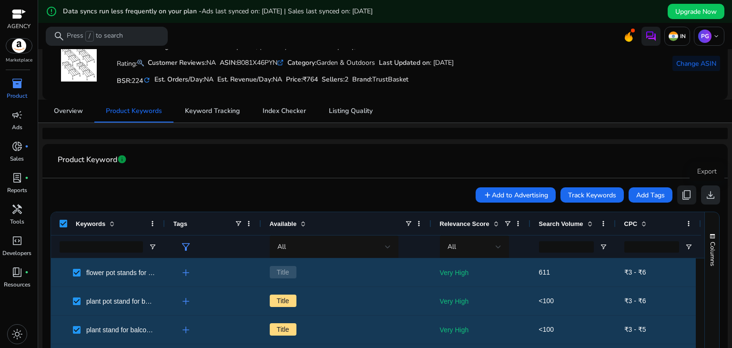
click at [705, 194] on span "download" at bounding box center [710, 194] width 11 height 11
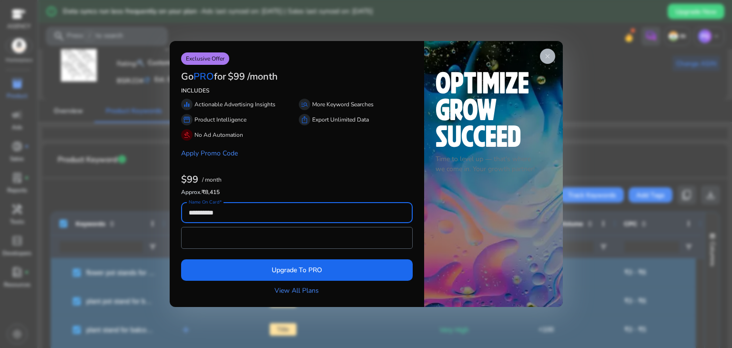
click at [545, 55] on span "close" at bounding box center [548, 56] width 8 height 8
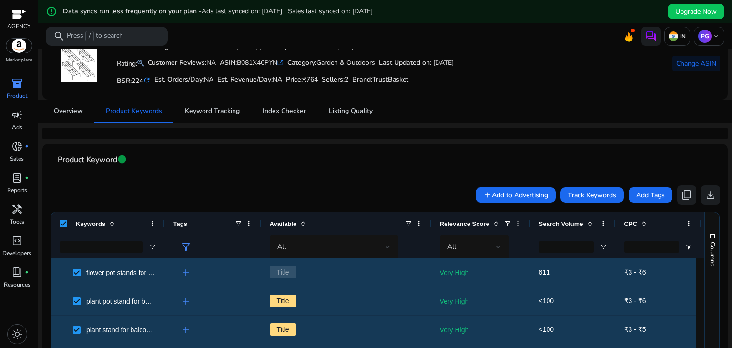
click at [545, 55] on span "close" at bounding box center [548, 56] width 8 height 8
click at [422, 173] on mat-card-header "Product Keyword info" at bounding box center [385, 165] width 670 height 27
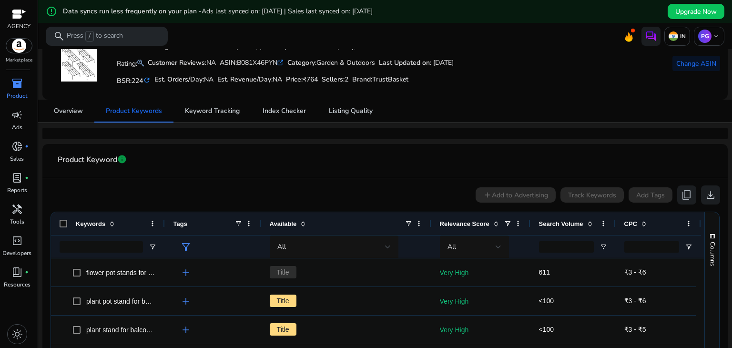
click at [373, 168] on mat-card-header "Product Keyword info" at bounding box center [385, 165] width 670 height 27
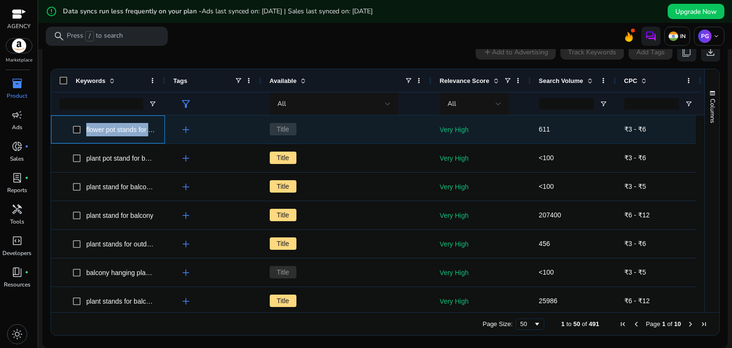
drag, startPoint x: 86, startPoint y: 129, endPoint x: 166, endPoint y: 131, distance: 80.6
click at [166, 131] on div "flower pot stands for balcony garden plant stand add Title Very High 611 ₹3 - ₹6" at bounding box center [376, 129] width 650 height 29
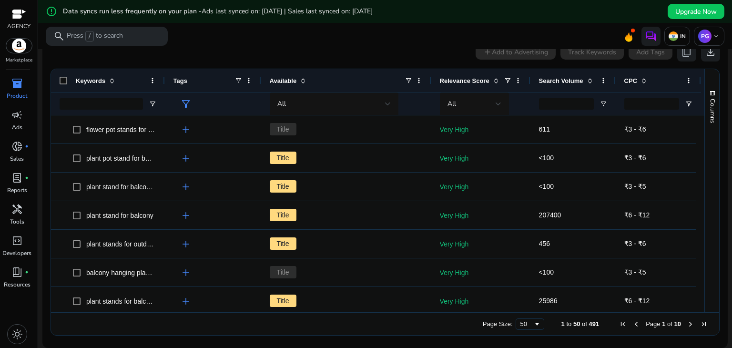
click at [235, 43] on mat-toolbar "search Press / to search IN PG keyboard_arrow_down" at bounding box center [385, 36] width 694 height 26
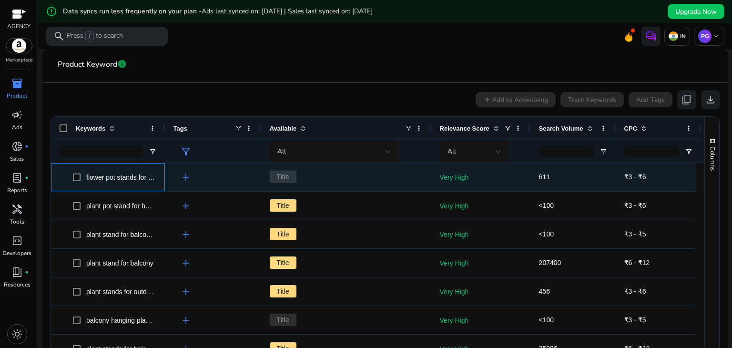
click at [153, 177] on span "flower pot stands for balcony garden plant stand" at bounding box center [157, 178] width 142 height 8
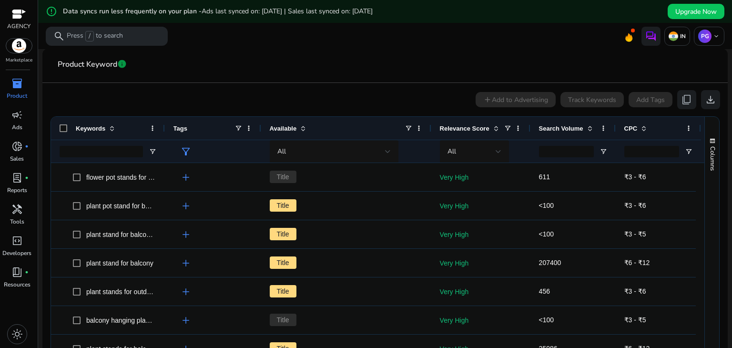
click at [306, 83] on app-product-keyword-grid "add Add to Advertising Track Keywords Add Tags content_copy download Press SPAC…" at bounding box center [385, 235] width 670 height 305
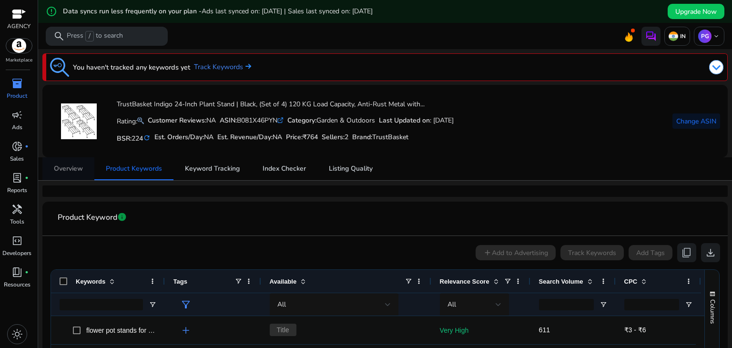
click at [81, 179] on span "Overview" at bounding box center [68, 168] width 29 height 23
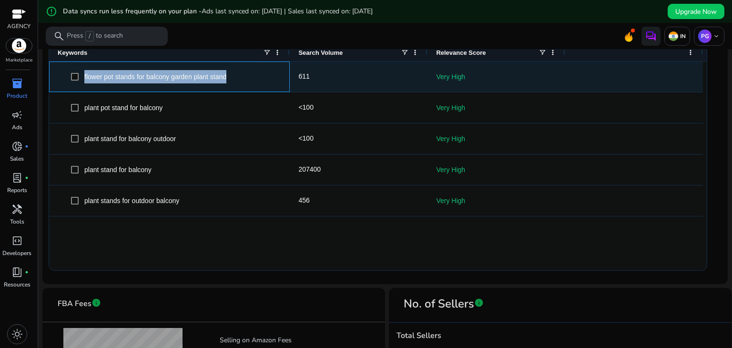
copy span "flower pot stands for balcony garden plant stand"
drag, startPoint x: 83, startPoint y: 76, endPoint x: 242, endPoint y: 71, distance: 158.9
click at [242, 71] on span "flower pot stands for balcony garden plant stand" at bounding box center [176, 77] width 210 height 20
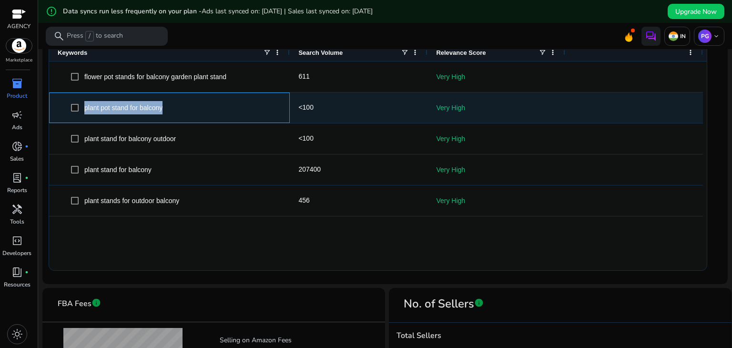
copy span "plant pot stand for balcony"
drag, startPoint x: 85, startPoint y: 108, endPoint x: 178, endPoint y: 110, distance: 93.5
click at [178, 110] on span "plant pot stand for balcony" at bounding box center [176, 108] width 210 height 20
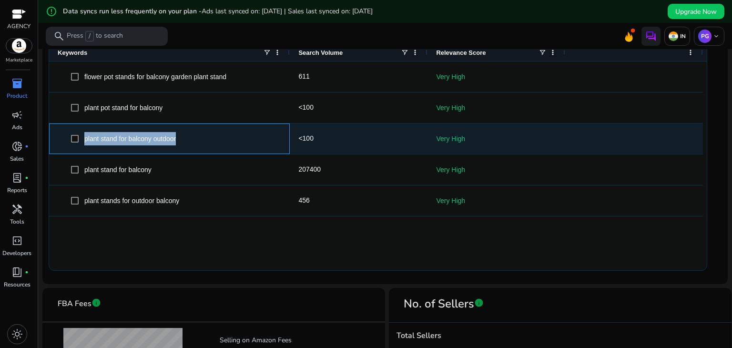
copy span "plant stand for balcony outdoor"
drag, startPoint x: 84, startPoint y: 140, endPoint x: 212, endPoint y: 140, distance: 127.8
click at [212, 140] on span "plant stand for balcony outdoor" at bounding box center [176, 139] width 210 height 20
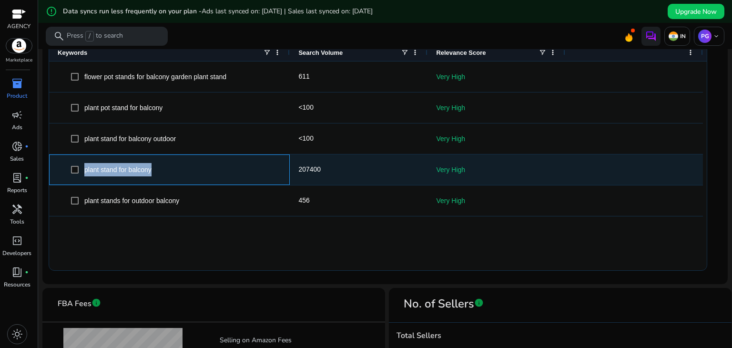
copy span "plant stand for balcony"
drag, startPoint x: 84, startPoint y: 168, endPoint x: 181, endPoint y: 168, distance: 97.3
click at [181, 168] on span "plant stand for balcony" at bounding box center [176, 170] width 210 height 20
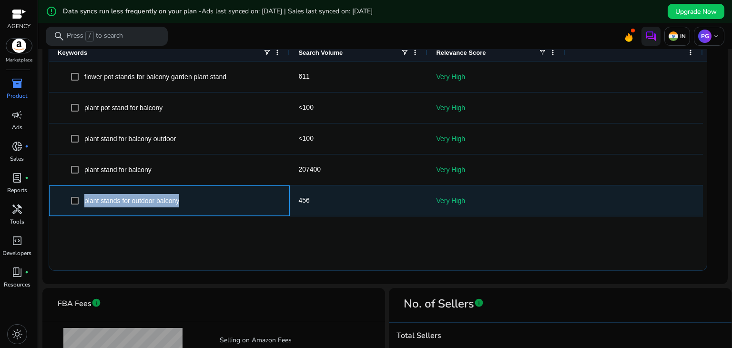
copy span "plant stands for outdoor balcony"
drag, startPoint x: 84, startPoint y: 201, endPoint x: 198, endPoint y: 202, distance: 114.4
click at [198, 202] on span "plant stands for outdoor balcony" at bounding box center [176, 201] width 210 height 20
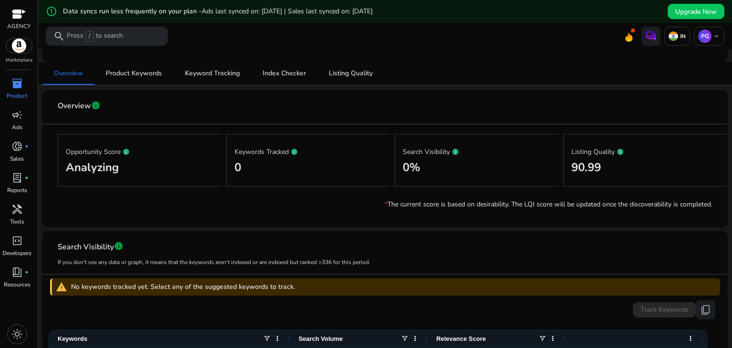
scroll to position [48, 0]
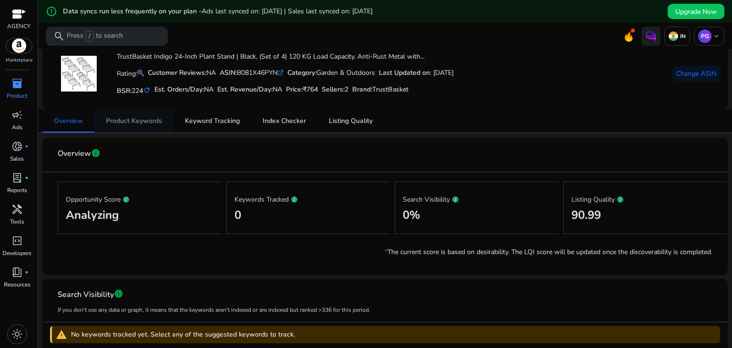
click at [135, 125] on span "Product Keywords" at bounding box center [134, 121] width 56 height 23
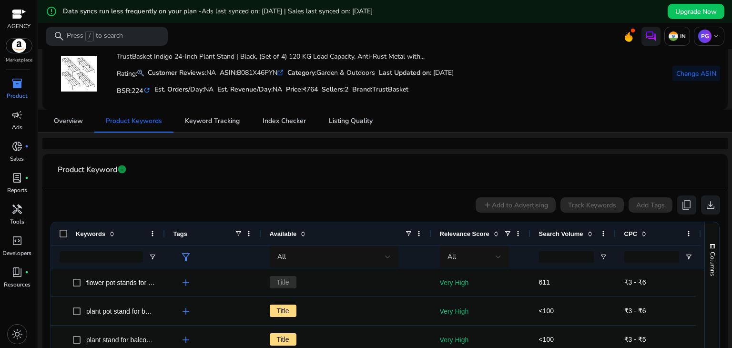
scroll to position [191, 0]
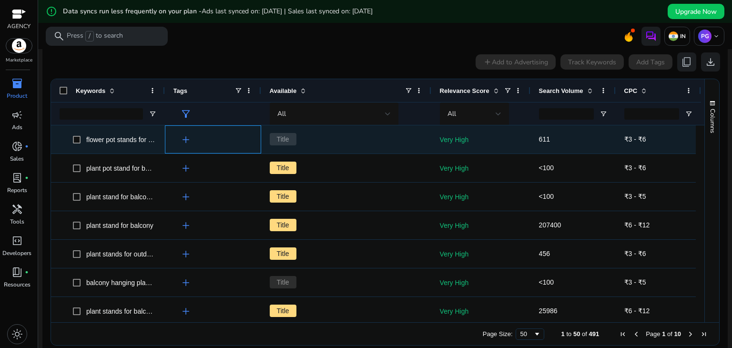
click at [189, 142] on span "add" at bounding box center [185, 139] width 11 height 11
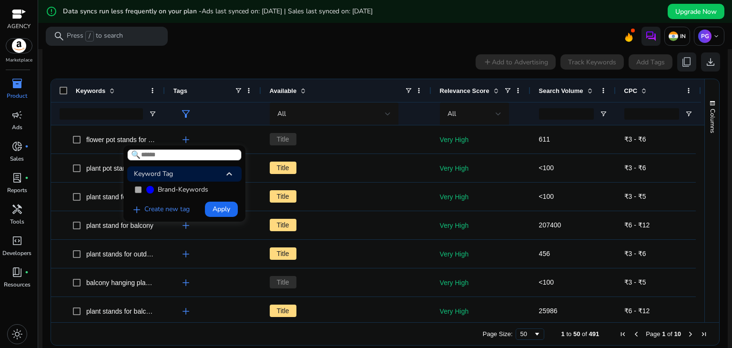
click at [196, 172] on div "Keyword Tag keyboard_arrow_up" at bounding box center [184, 173] width 114 height 15
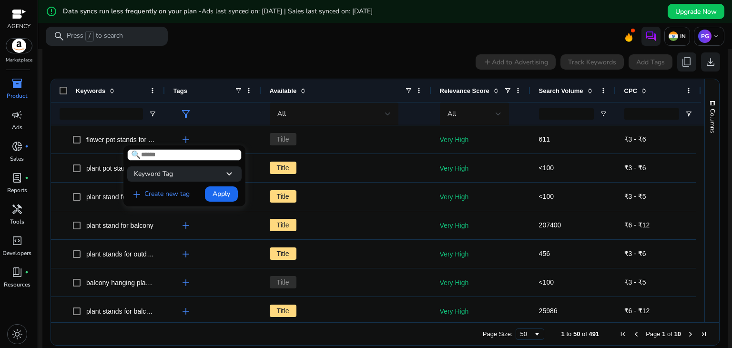
click at [196, 172] on div "Keyword Tag keyboard_arrow_down" at bounding box center [184, 173] width 114 height 15
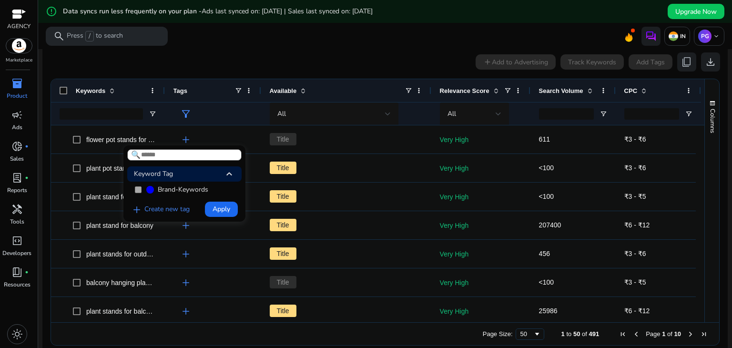
click at [102, 168] on div at bounding box center [366, 174] width 732 height 348
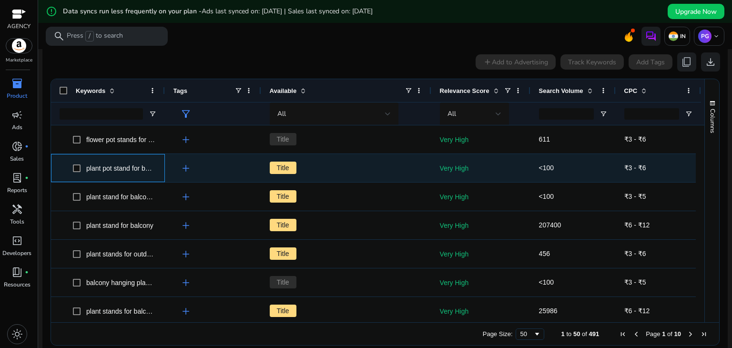
click at [104, 166] on span "plant pot stand for balcony" at bounding box center [125, 169] width 78 height 8
click at [137, 166] on span "plant pot stand for balcony" at bounding box center [125, 169] width 78 height 8
click at [136, 167] on span "plant pot stand for balcony" at bounding box center [125, 169] width 78 height 8
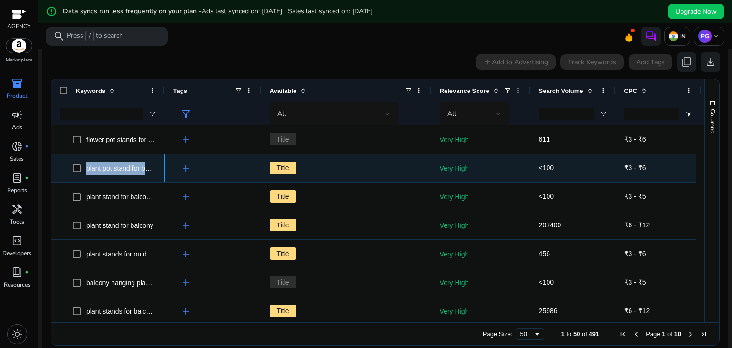
click at [136, 167] on span "plant pot stand for balcony" at bounding box center [125, 169] width 78 height 8
click at [154, 168] on span "plant pot stand for balcony" at bounding box center [125, 169] width 78 height 8
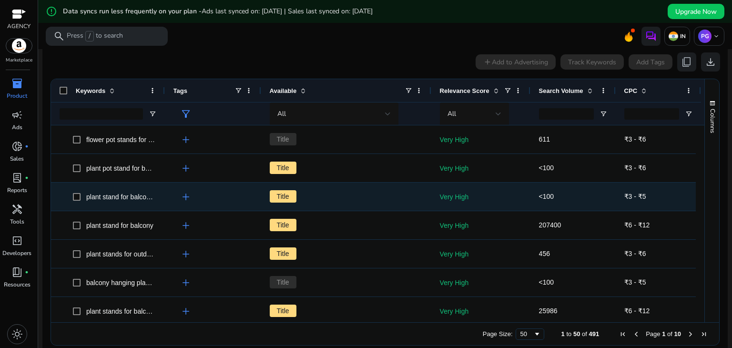
click at [143, 205] on span "plant stand for balcony outdoor" at bounding box center [114, 197] width 83 height 20
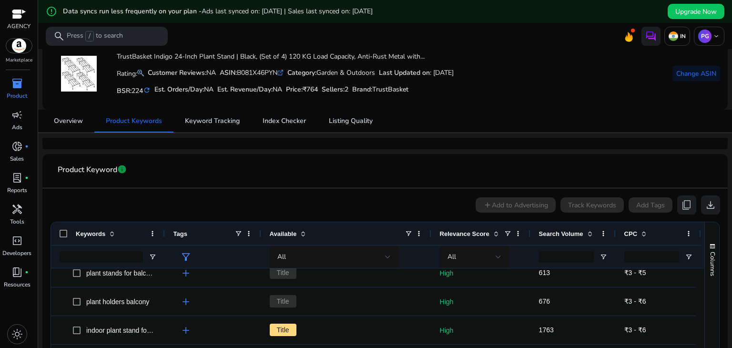
scroll to position [0, 0]
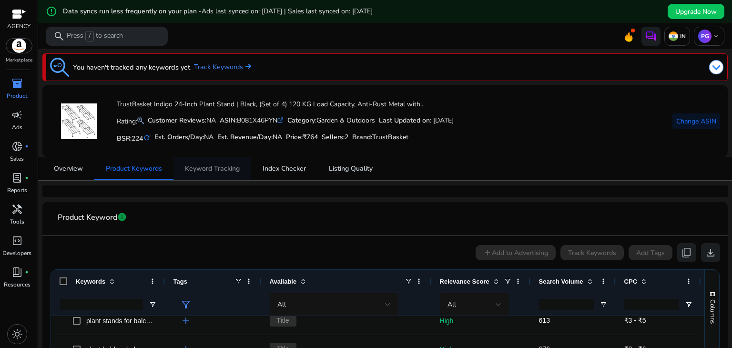
click at [208, 176] on span "Keyword Tracking" at bounding box center [212, 168] width 55 height 23
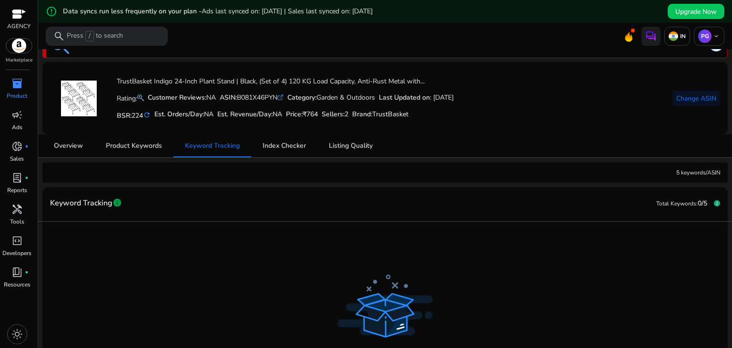
scroll to position [116, 0]
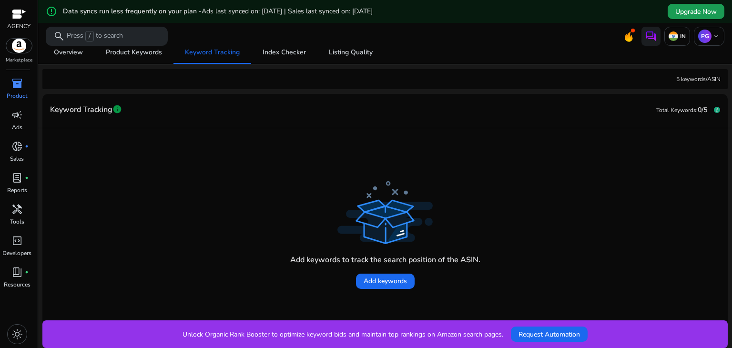
click at [696, 4] on span at bounding box center [696, 11] width 57 height 23
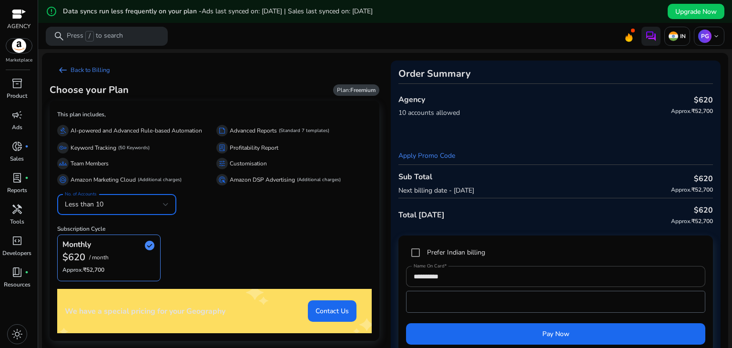
click at [157, 208] on div "Less than 10" at bounding box center [114, 204] width 98 height 10
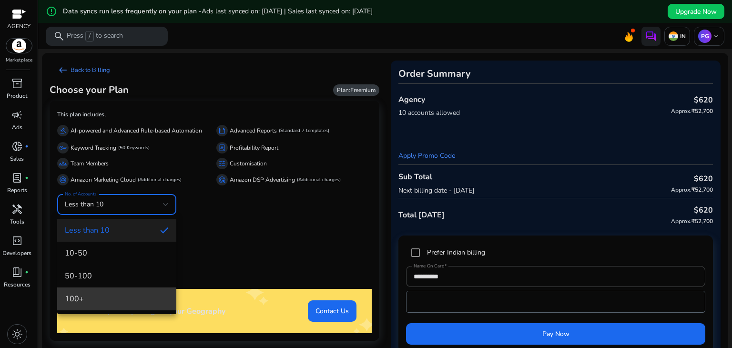
click at [113, 297] on span "100+" at bounding box center [117, 299] width 104 height 10
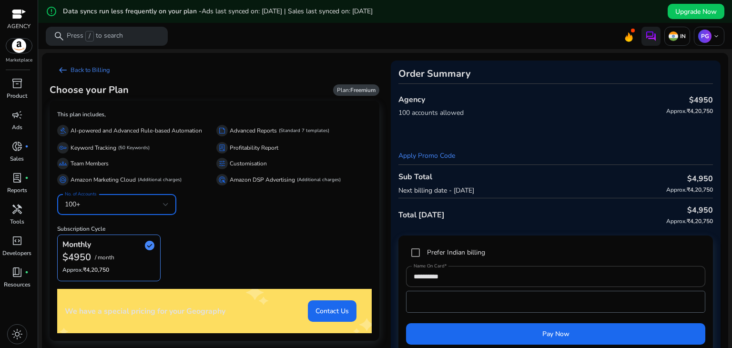
click at [268, 239] on div "Monthly check_circle $4950 / month Approx. ₹4,20,750" at bounding box center [214, 258] width 315 height 47
click at [128, 208] on div "100+" at bounding box center [114, 204] width 98 height 10
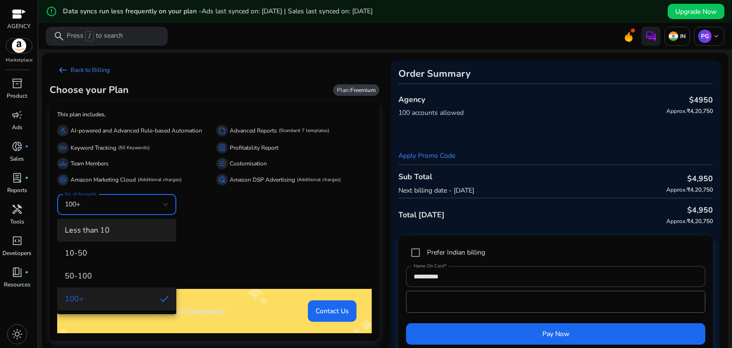
click at [111, 229] on span "Less than 10" at bounding box center [117, 230] width 104 height 10
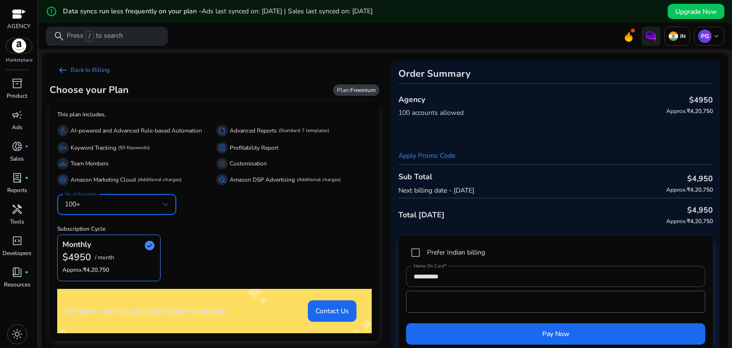
click at [111, 229] on h6 "Subscription Cycle" at bounding box center [214, 225] width 315 height 14
click at [269, 238] on div "Monthly check_circle $620 / month Approx. ₹52,700" at bounding box center [214, 258] width 315 height 47
click at [10, 50] on img at bounding box center [19, 46] width 26 height 14
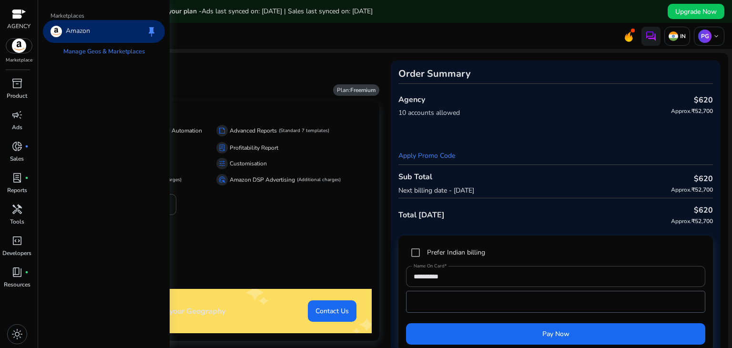
click at [27, 14] on div at bounding box center [18, 15] width 23 height 14
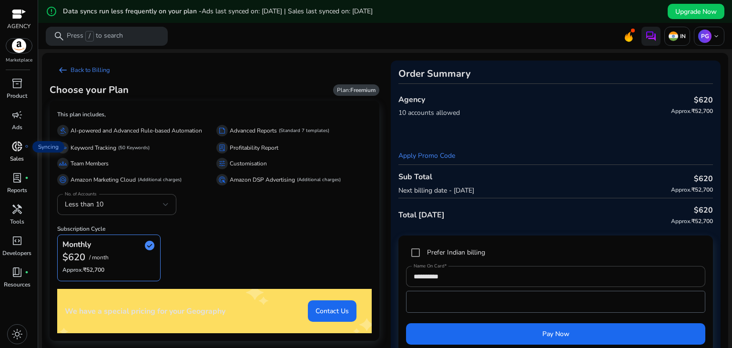
click at [19, 149] on span "donut_small" at bounding box center [16, 146] width 11 height 11
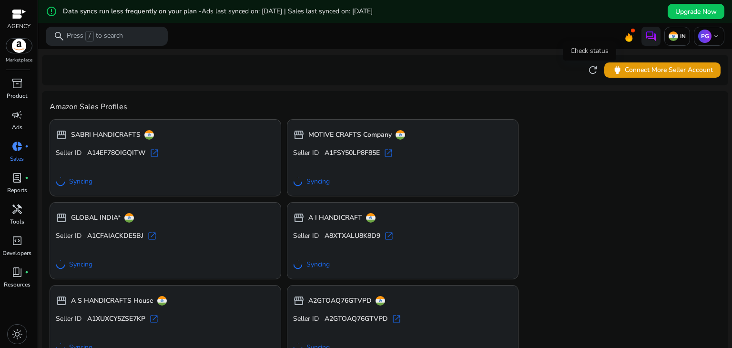
click at [595, 75] on span "refresh" at bounding box center [592, 69] width 11 height 11
click at [153, 152] on span "open_in_new" at bounding box center [155, 153] width 10 height 10
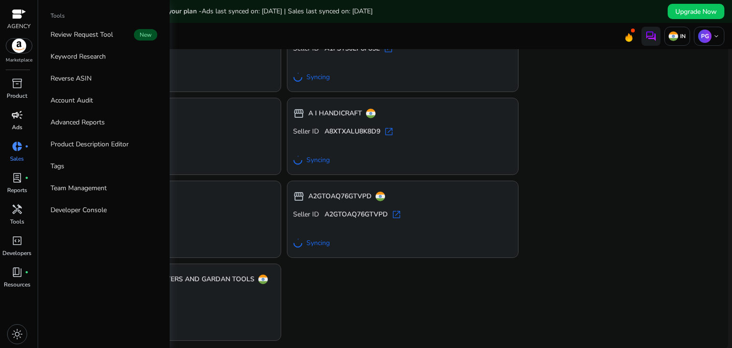
click at [12, 121] on span "campaign" at bounding box center [16, 114] width 11 height 11
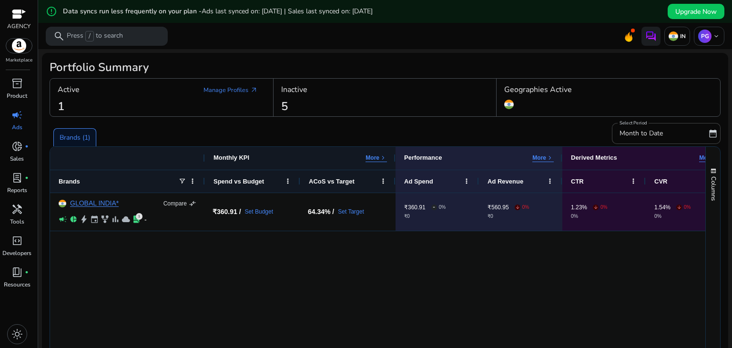
click at [349, 96] on div "Inactive" at bounding box center [385, 90] width 208 height 17
click at [366, 96] on div "Inactive" at bounding box center [385, 90] width 208 height 17
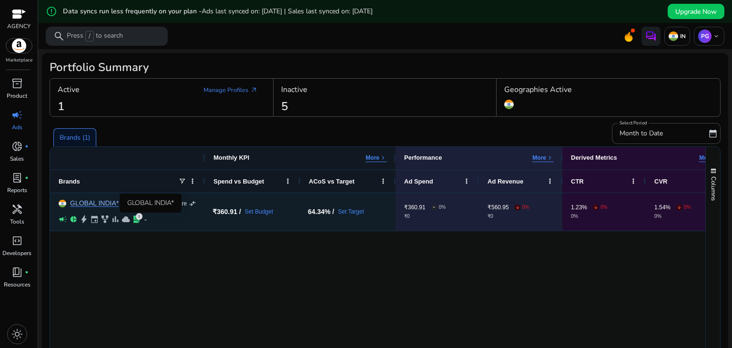
click at [95, 203] on link "GLOBAL INDIA*" at bounding box center [94, 203] width 49 height 7
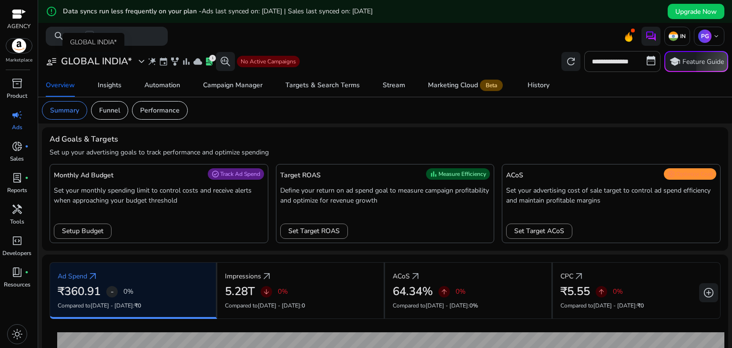
click at [139, 62] on span "expand_more" at bounding box center [141, 61] width 11 height 11
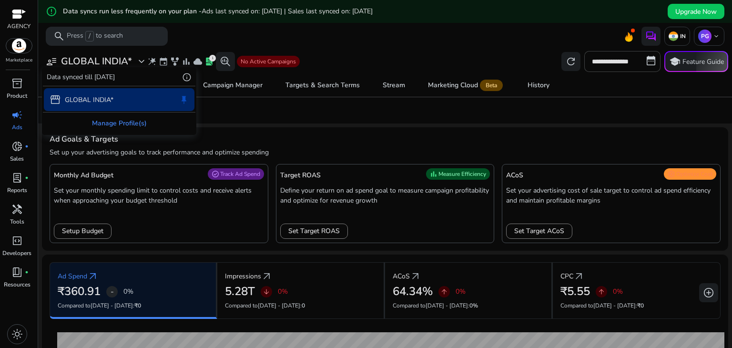
click at [128, 121] on div "Manage Profile(s)" at bounding box center [119, 123] width 153 height 21
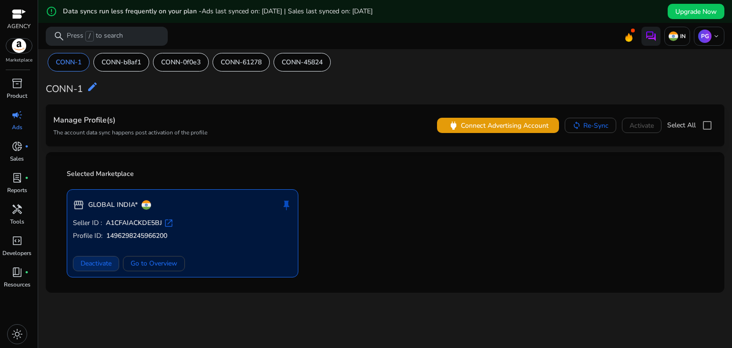
click at [97, 266] on span "Deactivate" at bounding box center [96, 263] width 31 height 10
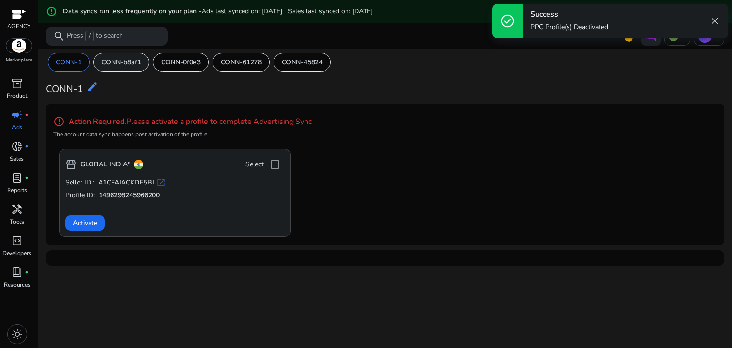
click at [124, 60] on p "CONN-b8af1" at bounding box center [122, 62] width 40 height 10
click at [173, 56] on div "CONN-0f0e3" at bounding box center [181, 62] width 56 height 19
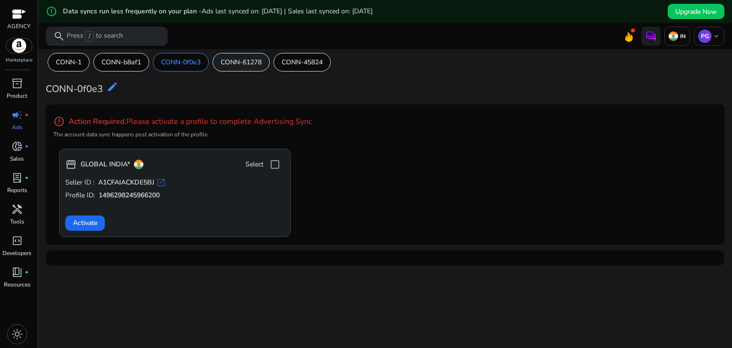
click at [236, 62] on p "CONN-61278" at bounding box center [241, 62] width 41 height 10
click at [302, 63] on p "CONN-45824" at bounding box center [302, 62] width 41 height 10
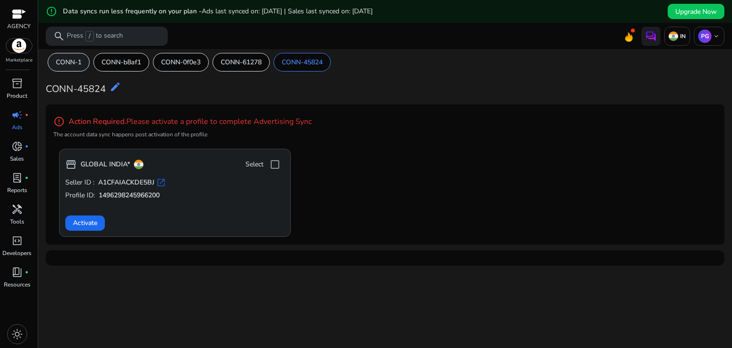
click at [70, 63] on p "CONN-1" at bounding box center [69, 62] width 26 height 10
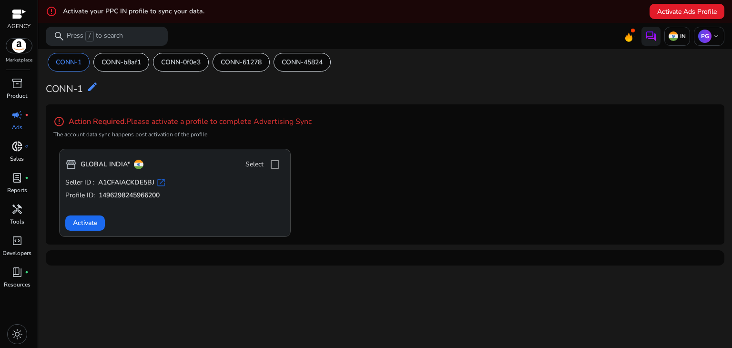
click at [14, 152] on span "donut_small" at bounding box center [16, 146] width 11 height 11
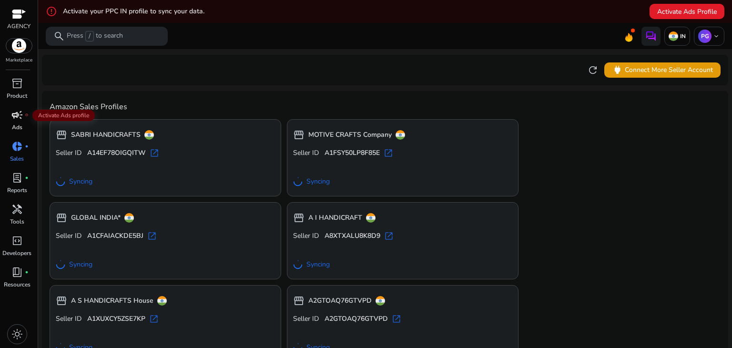
click at [8, 113] on div "campaign fiber_manual_record" at bounding box center [17, 114] width 27 height 15
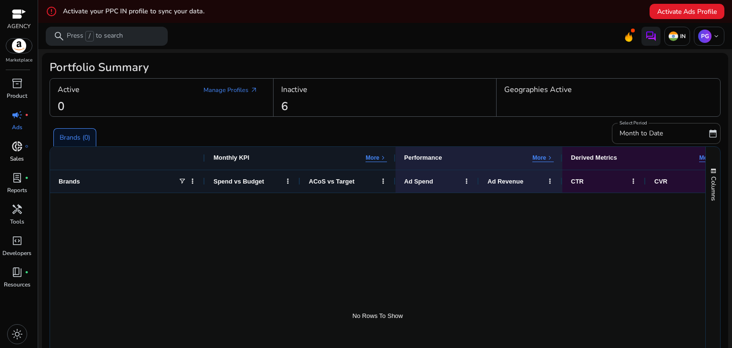
click at [21, 154] on div "donut_small fiber_manual_record" at bounding box center [17, 146] width 27 height 15
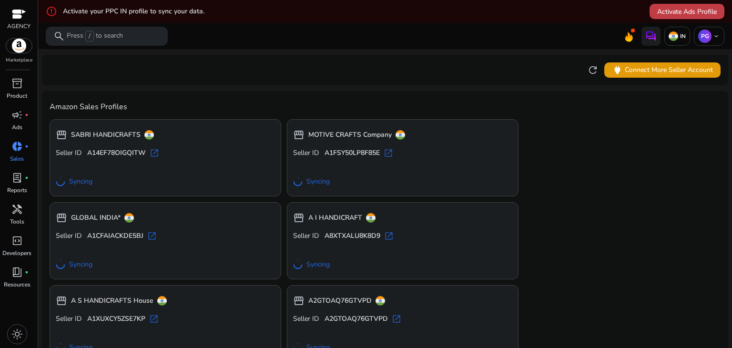
click at [696, 15] on span "Activate Ads Profile" at bounding box center [688, 12] width 60 height 10
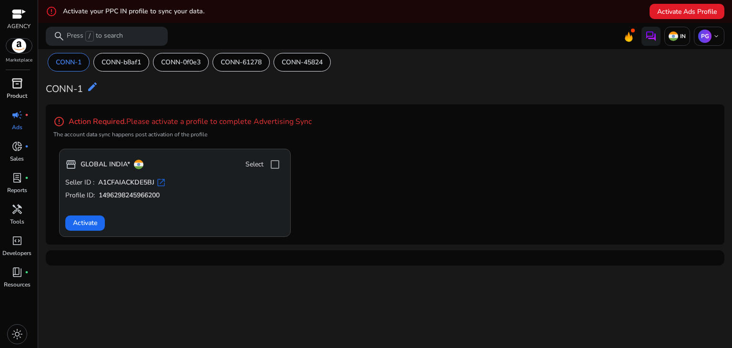
click at [7, 92] on p "Product" at bounding box center [17, 96] width 21 height 9
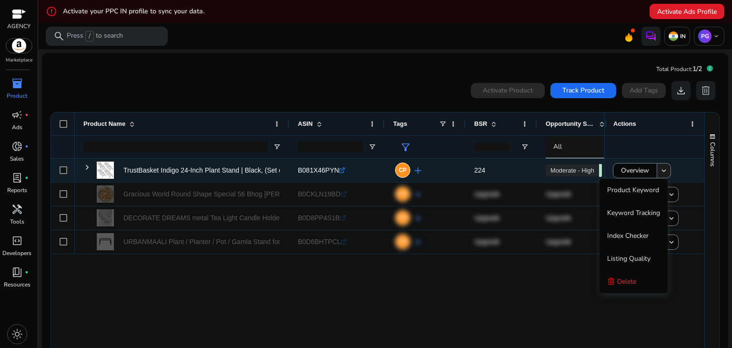
click at [662, 172] on mat-icon "keyboard_arrow_down" at bounding box center [664, 170] width 9 height 9
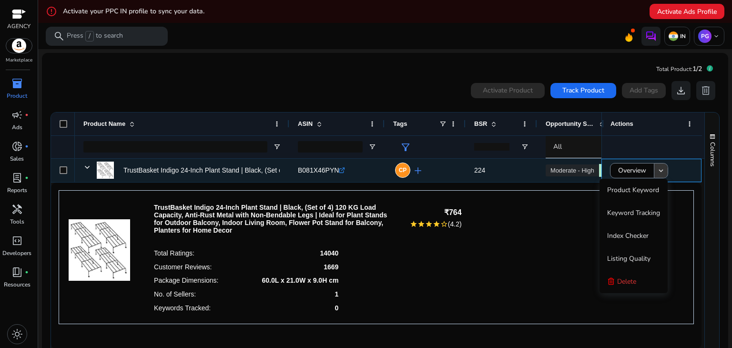
click at [662, 172] on mat-icon "keyboard_arrow_down" at bounding box center [661, 170] width 9 height 9
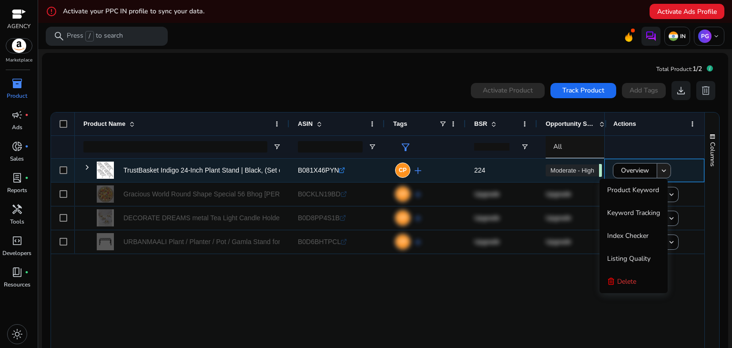
click at [662, 172] on mat-icon "keyboard_arrow_down" at bounding box center [664, 170] width 9 height 9
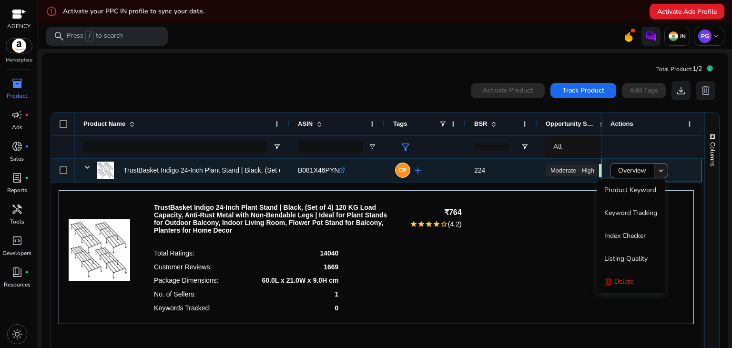
click at [663, 175] on span at bounding box center [661, 170] width 13 height 23
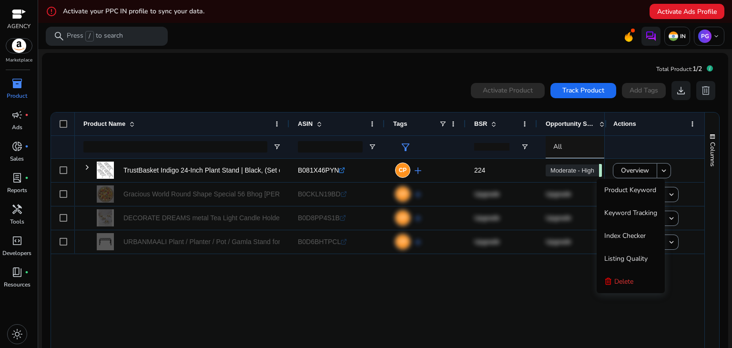
click at [512, 302] on div "Gracious World Round Shape Special 56 Bhog Thali Poojan/Pooja... B0CKLN19BD .st…" at bounding box center [340, 256] width 530 height 194
click at [555, 308] on div "Gracious World Round Shape Special 56 Bhog Thali Poojan/Pooja... B0CKLN19BD .st…" at bounding box center [340, 256] width 530 height 194
click at [630, 278] on span "Delete" at bounding box center [624, 281] width 19 height 9
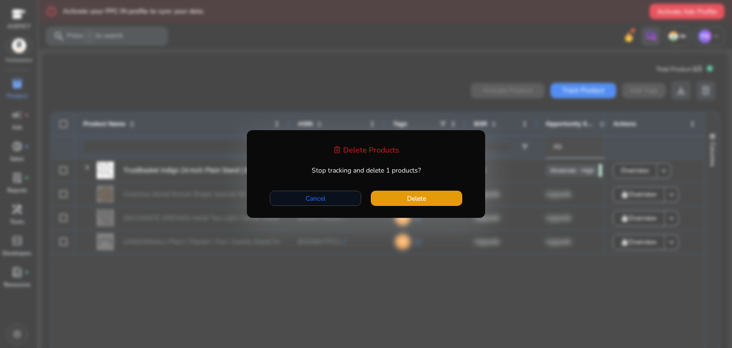
click at [325, 190] on span "button" at bounding box center [315, 198] width 91 height 23
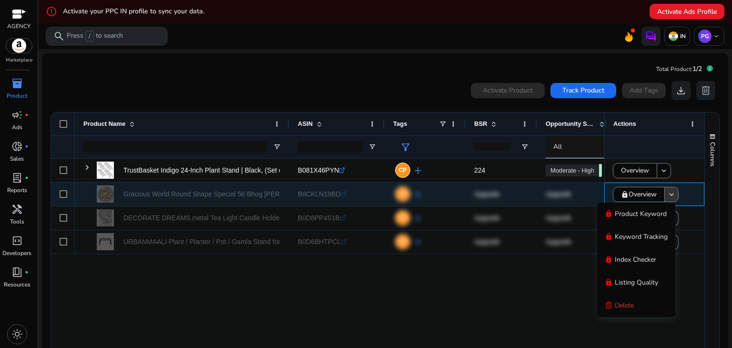
click at [674, 193] on span at bounding box center [671, 194] width 13 height 23
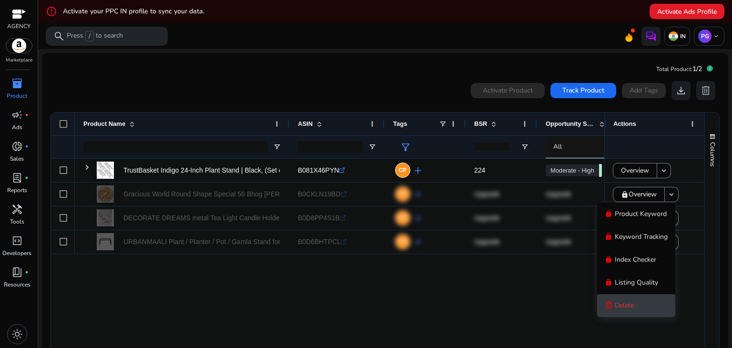
click at [607, 304] on icon at bounding box center [609, 305] width 6 height 7
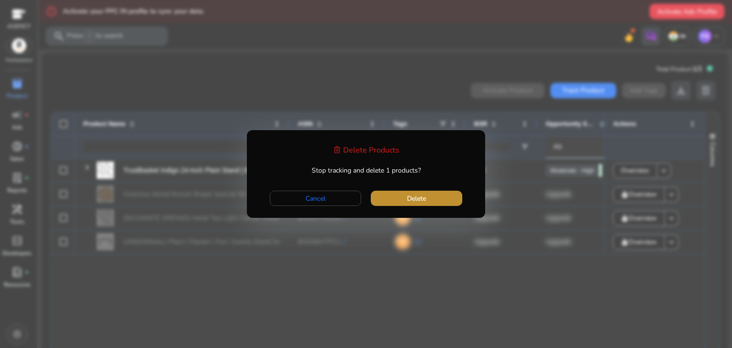
click at [429, 195] on span "button" at bounding box center [417, 198] width 92 height 23
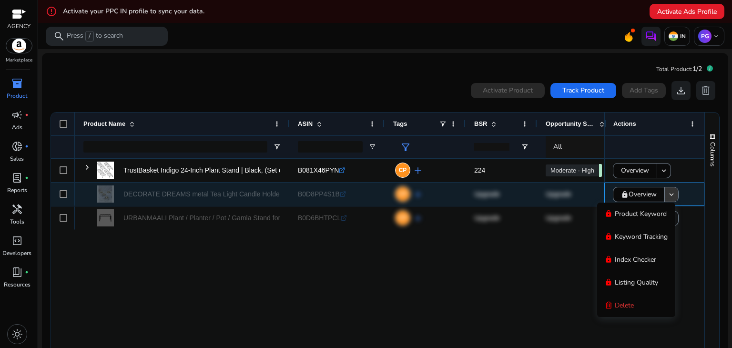
click at [668, 197] on mat-icon "keyboard_arrow_down" at bounding box center [672, 194] width 9 height 9
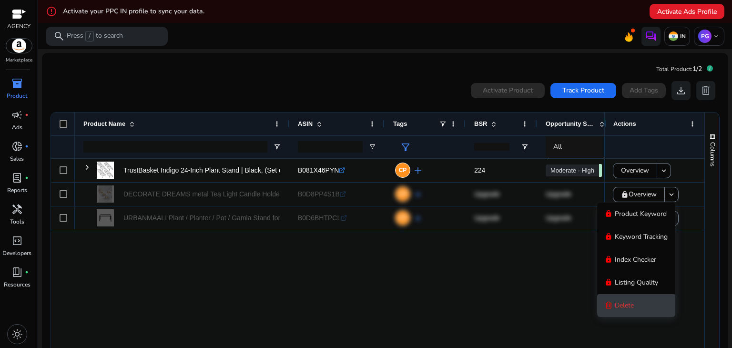
click at [627, 310] on span "Delete" at bounding box center [624, 305] width 19 height 9
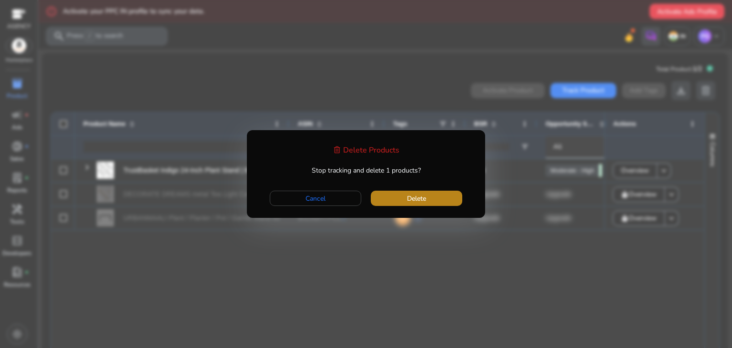
click at [416, 202] on span "Delete" at bounding box center [416, 199] width 19 height 10
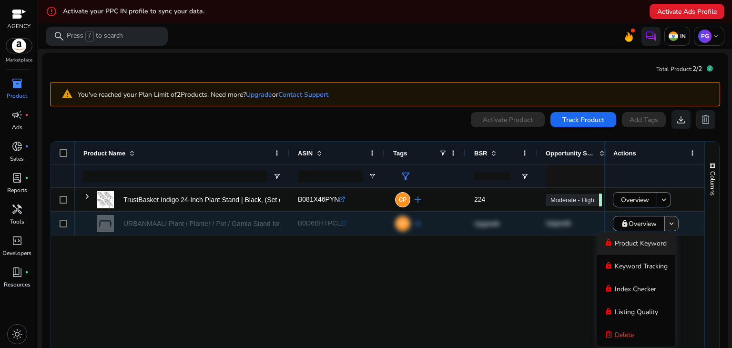
click at [671, 227] on mat-icon "keyboard_arrow_down" at bounding box center [672, 223] width 9 height 9
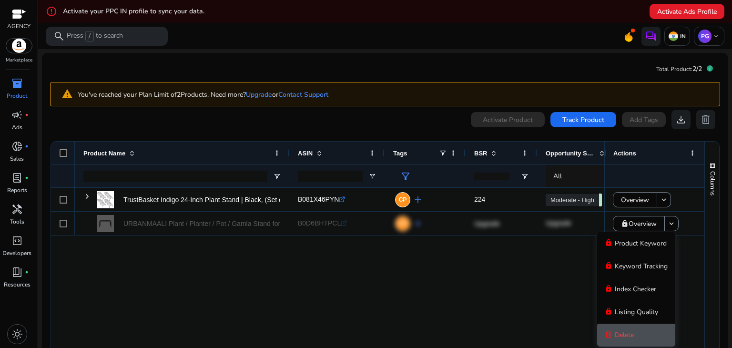
click at [634, 334] on span "Delete" at bounding box center [624, 334] width 19 height 9
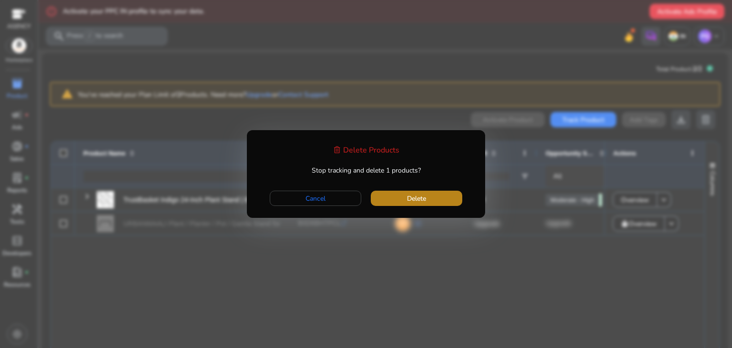
click at [429, 196] on span "button" at bounding box center [417, 198] width 92 height 23
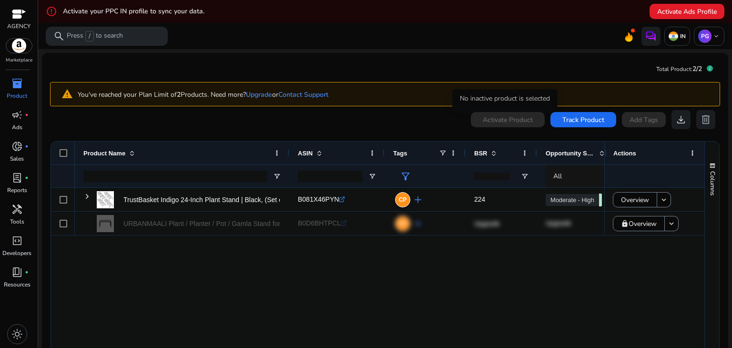
click at [501, 123] on div "Activate Product" at bounding box center [508, 119] width 74 height 15
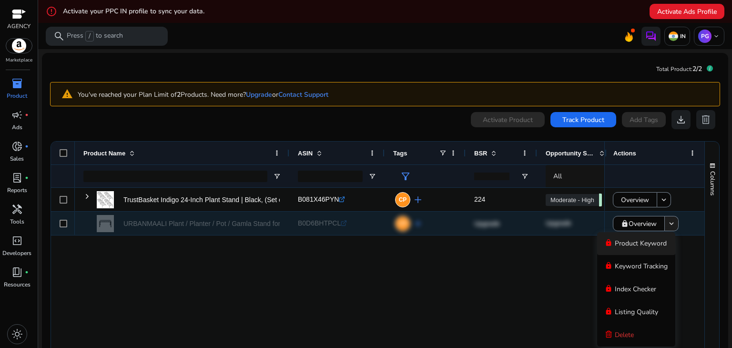
click at [668, 220] on mat-icon "keyboard_arrow_down" at bounding box center [672, 223] width 9 height 9
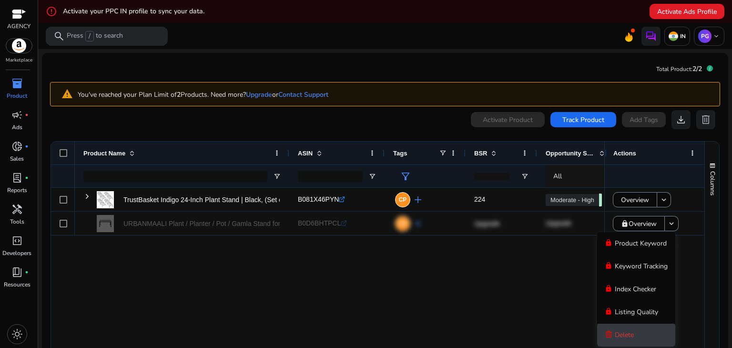
click at [632, 334] on span "Delete" at bounding box center [624, 334] width 19 height 9
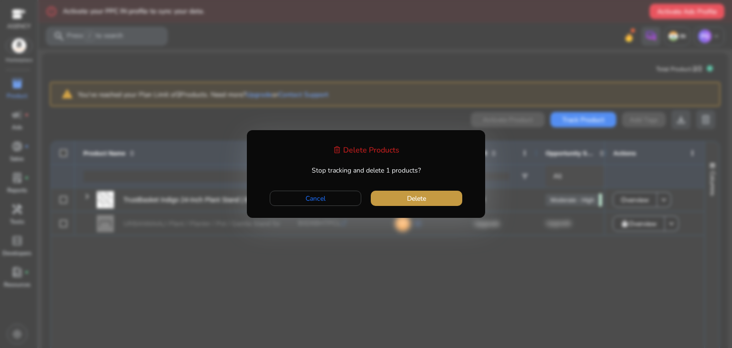
click at [426, 192] on span "button" at bounding box center [417, 198] width 92 height 23
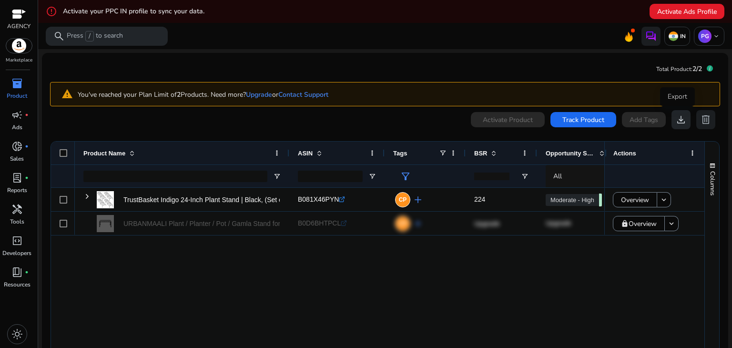
click at [676, 120] on span "download" at bounding box center [681, 119] width 11 height 11
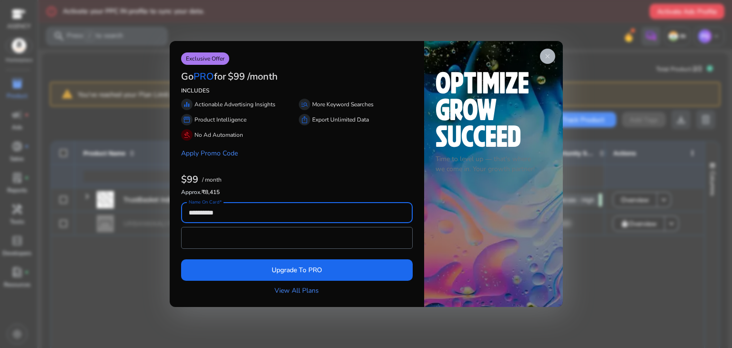
click at [550, 61] on app-icon "close" at bounding box center [547, 56] width 15 height 15
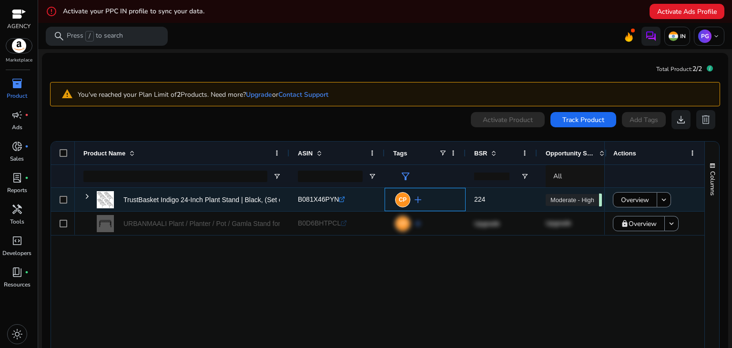
click at [418, 199] on span "add" at bounding box center [417, 199] width 11 height 11
